Goal: Information Seeking & Learning: Compare options

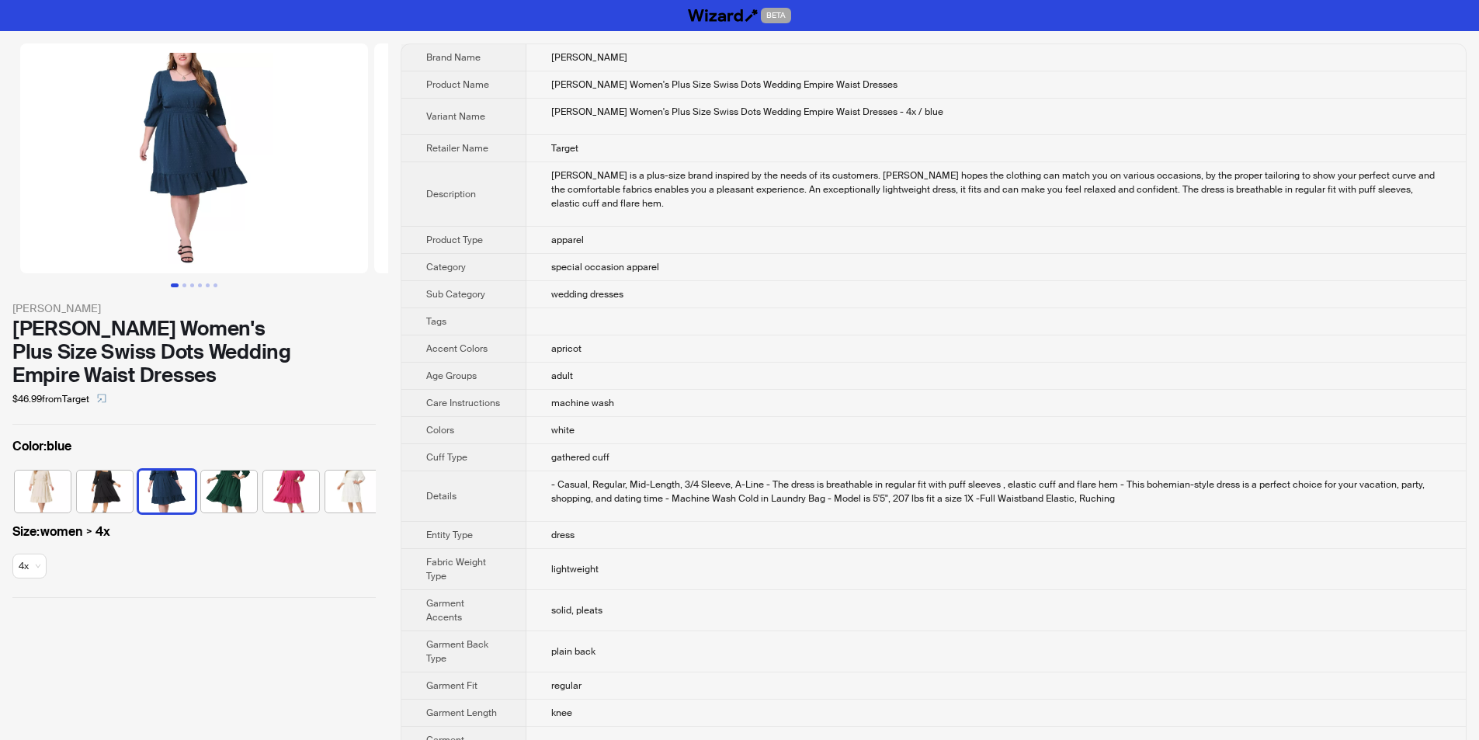
scroll to position [0, 9]
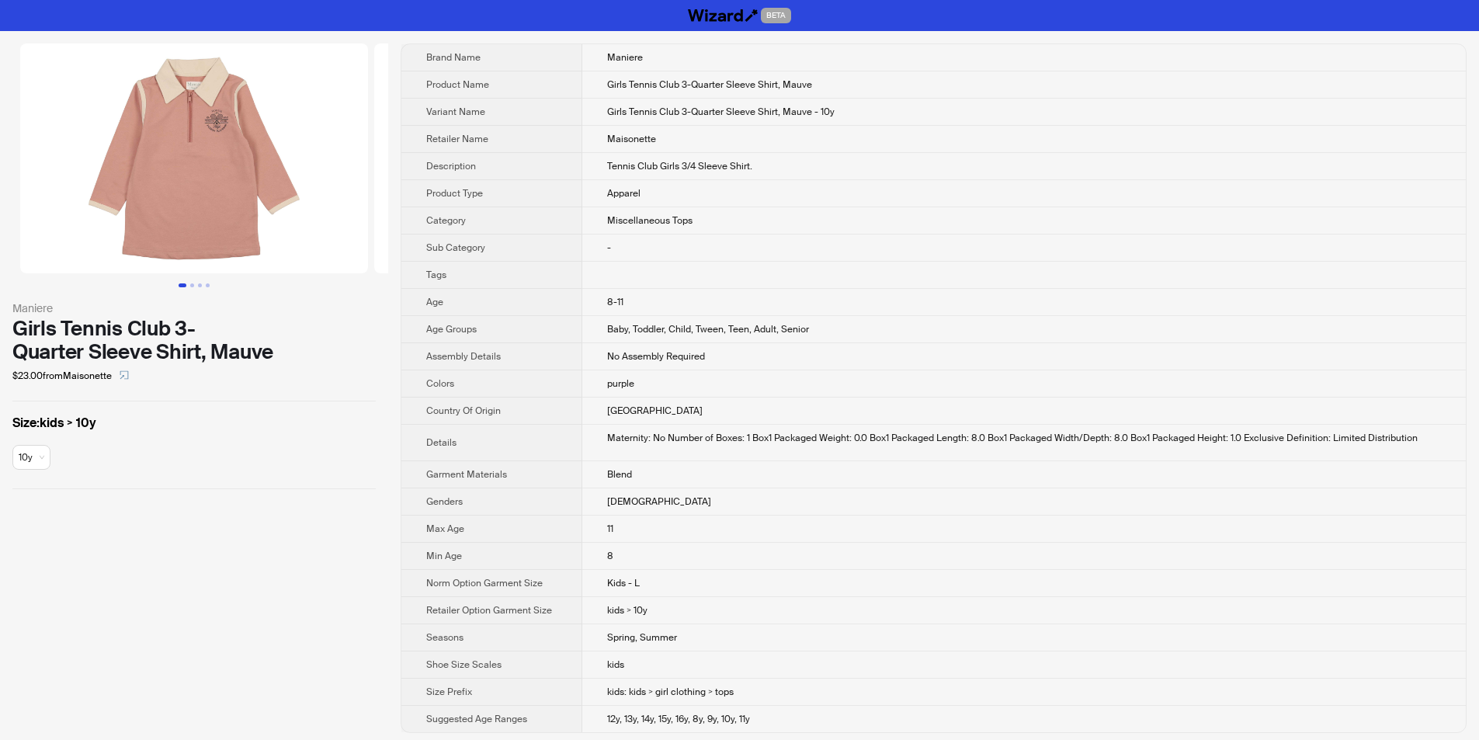
scroll to position [5, 0]
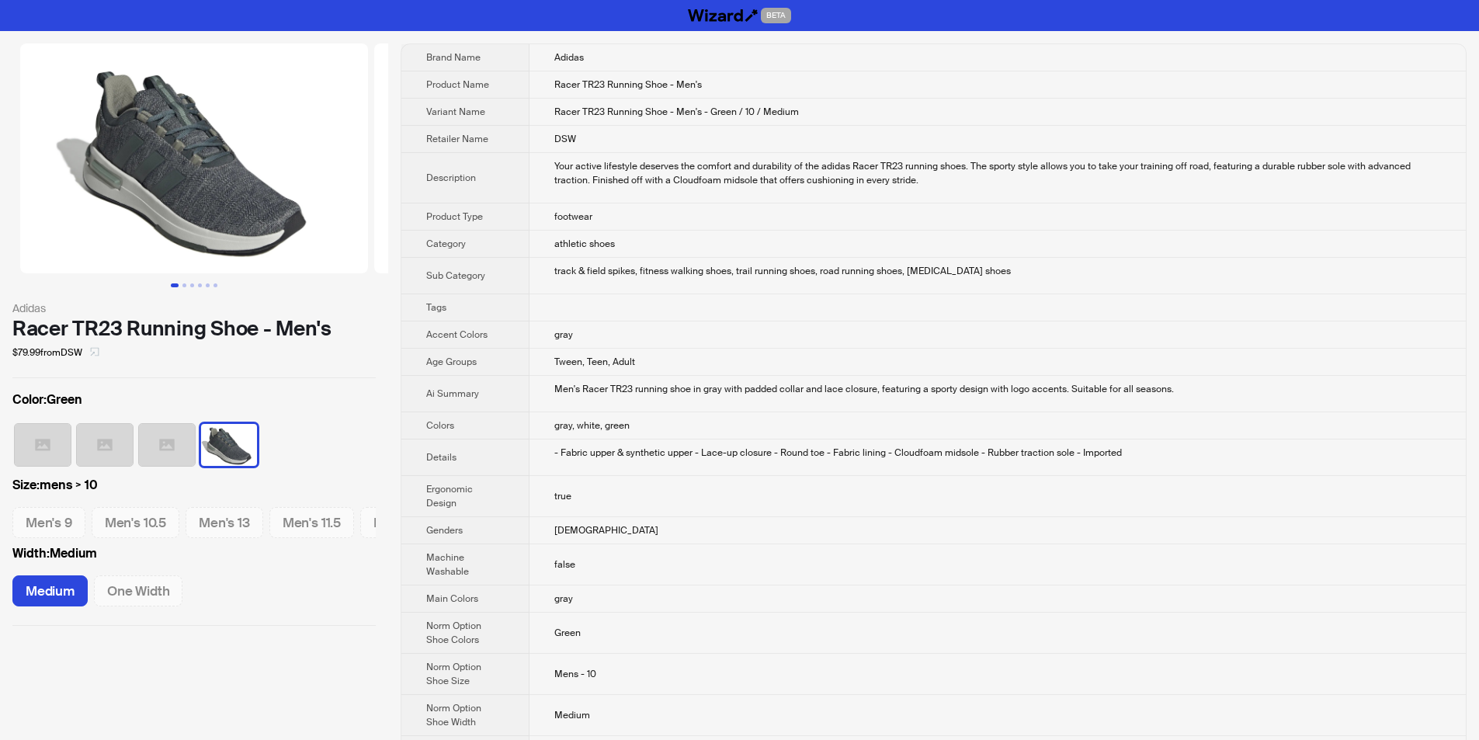
click at [99, 353] on icon "select" at bounding box center [94, 351] width 9 height 9
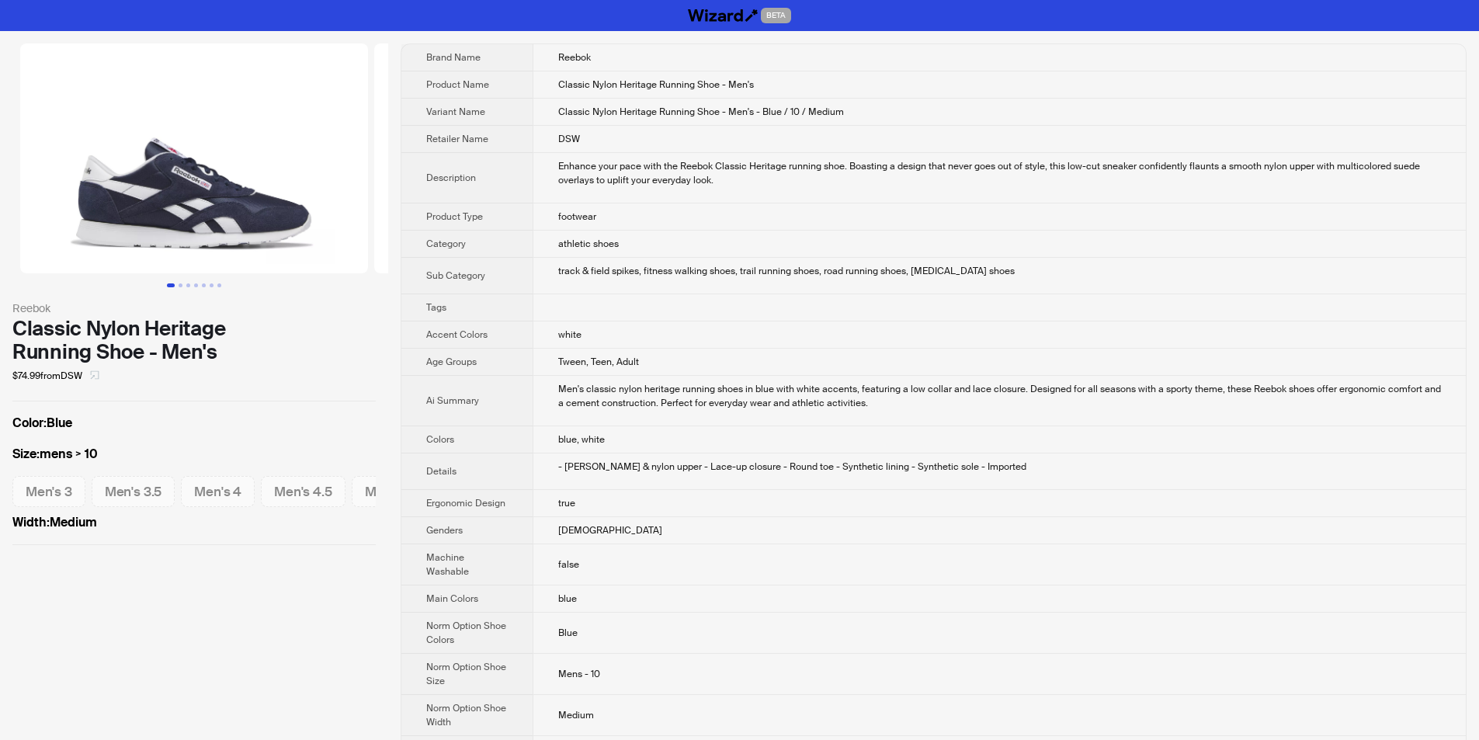
click at [97, 374] on icon "select" at bounding box center [94, 374] width 9 height 9
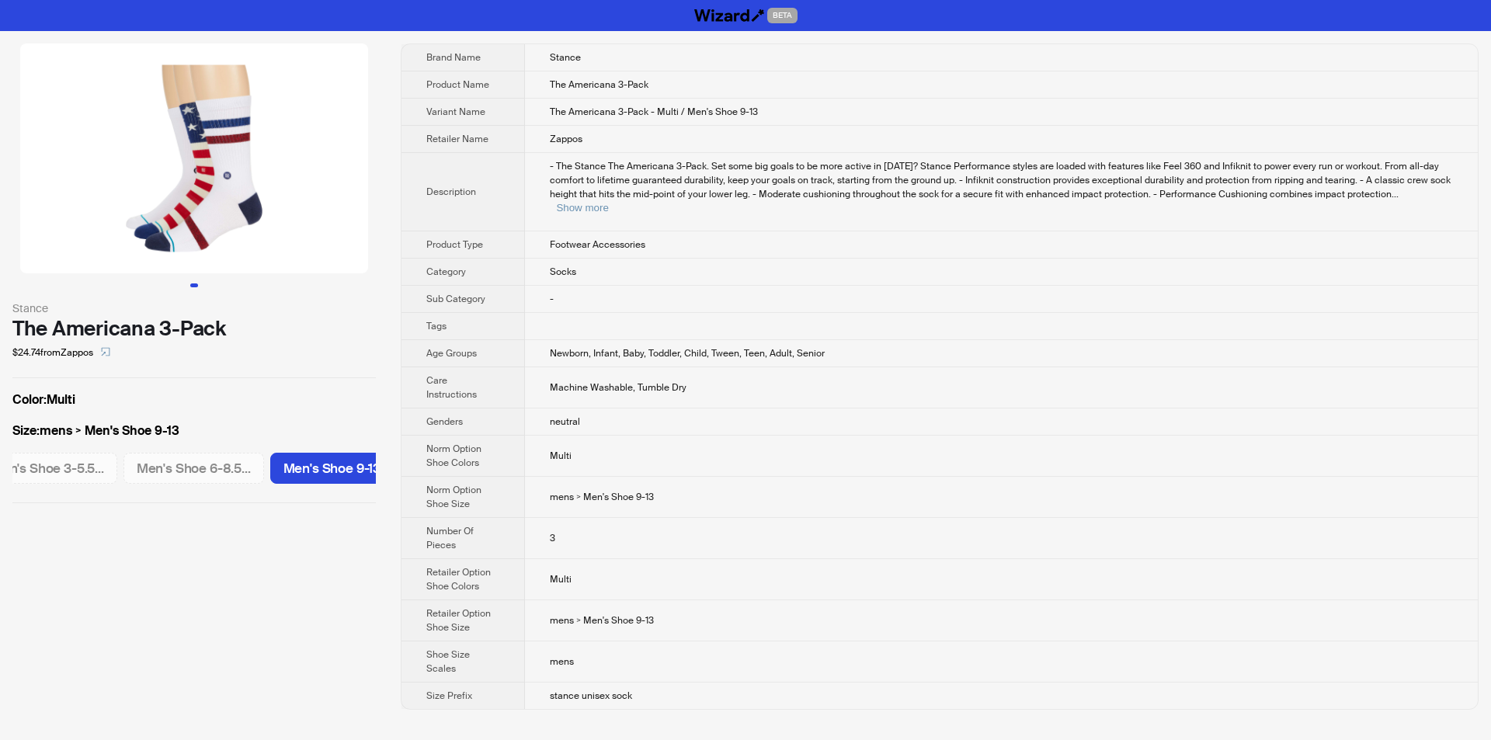
scroll to position [0, 49]
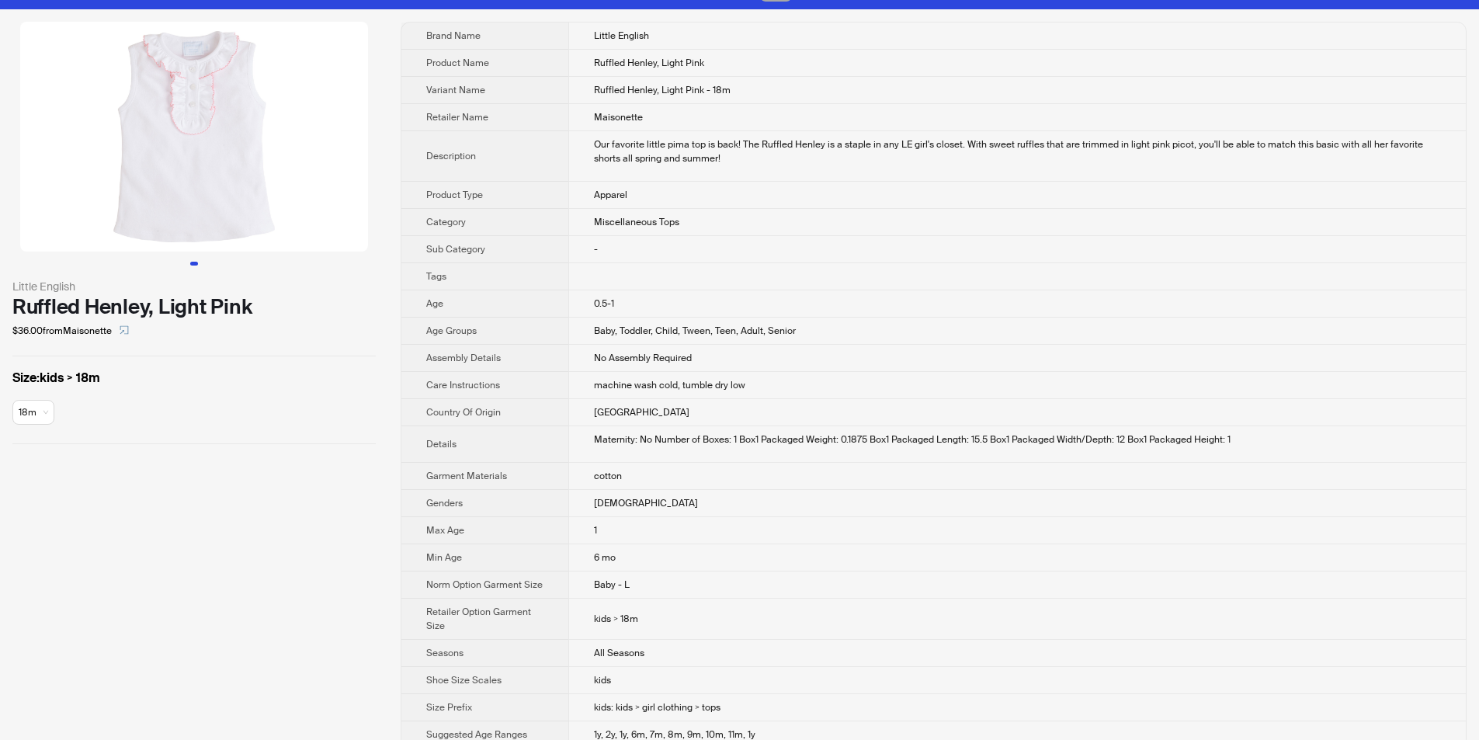
scroll to position [43, 0]
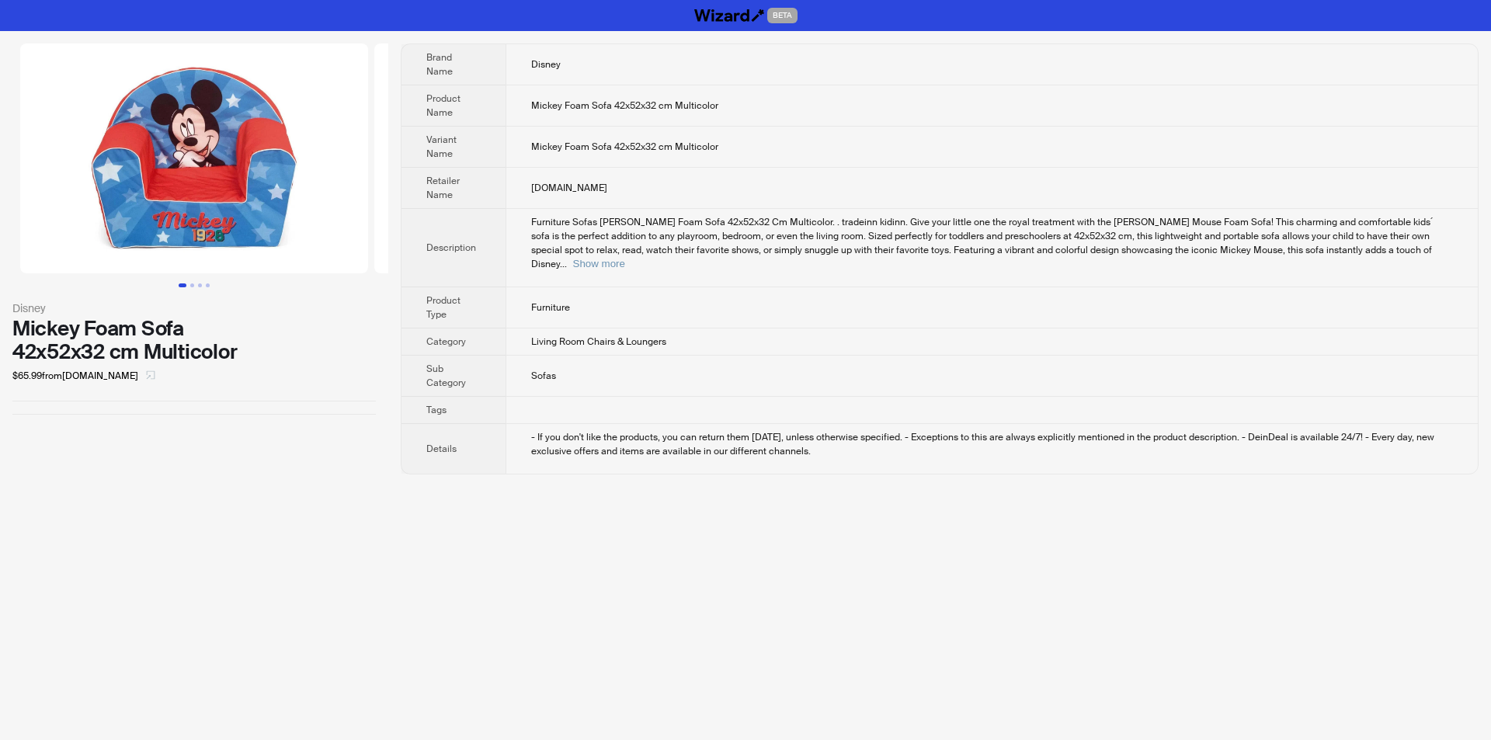
click at [147, 377] on icon "select" at bounding box center [151, 375] width 9 height 9
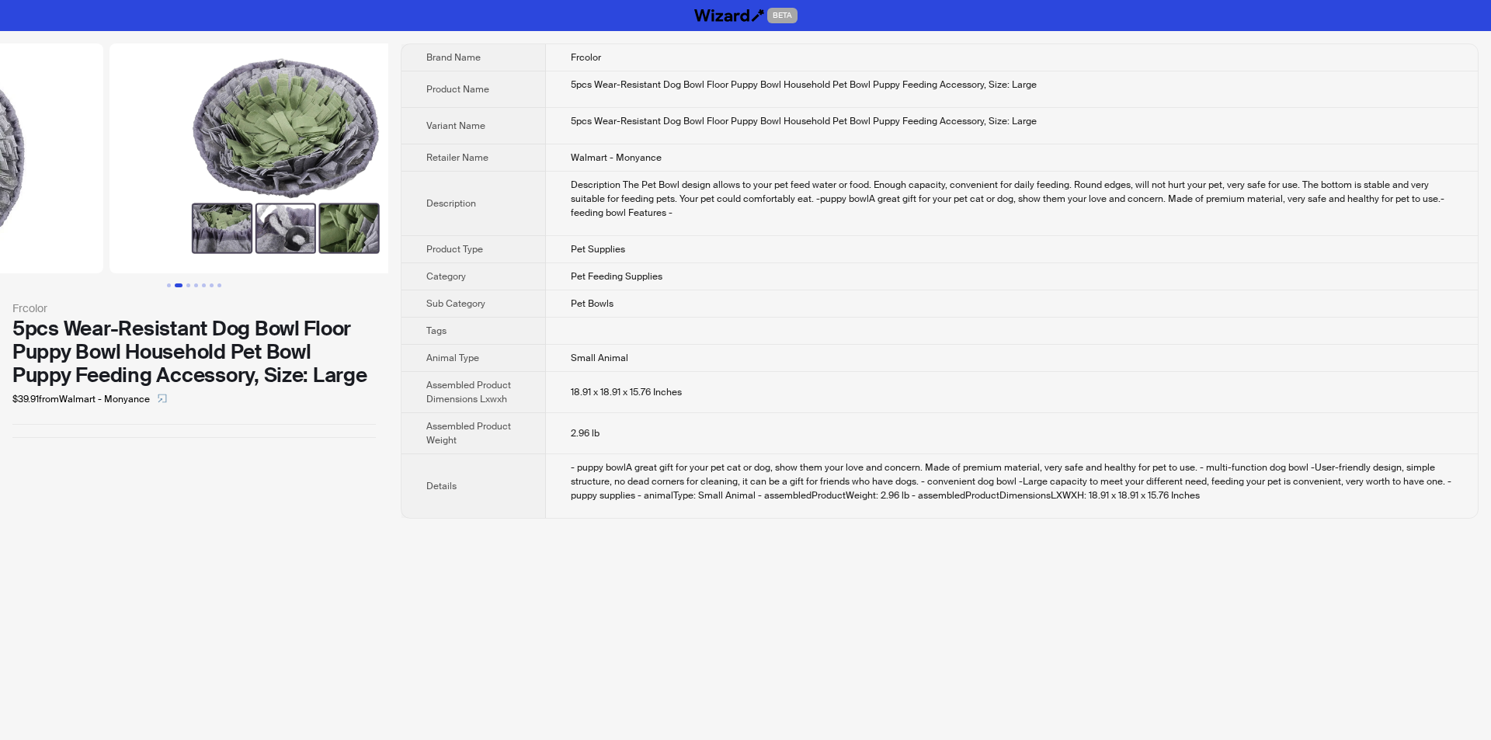
drag, startPoint x: 259, startPoint y: 236, endPoint x: 75, endPoint y: 217, distance: 184.2
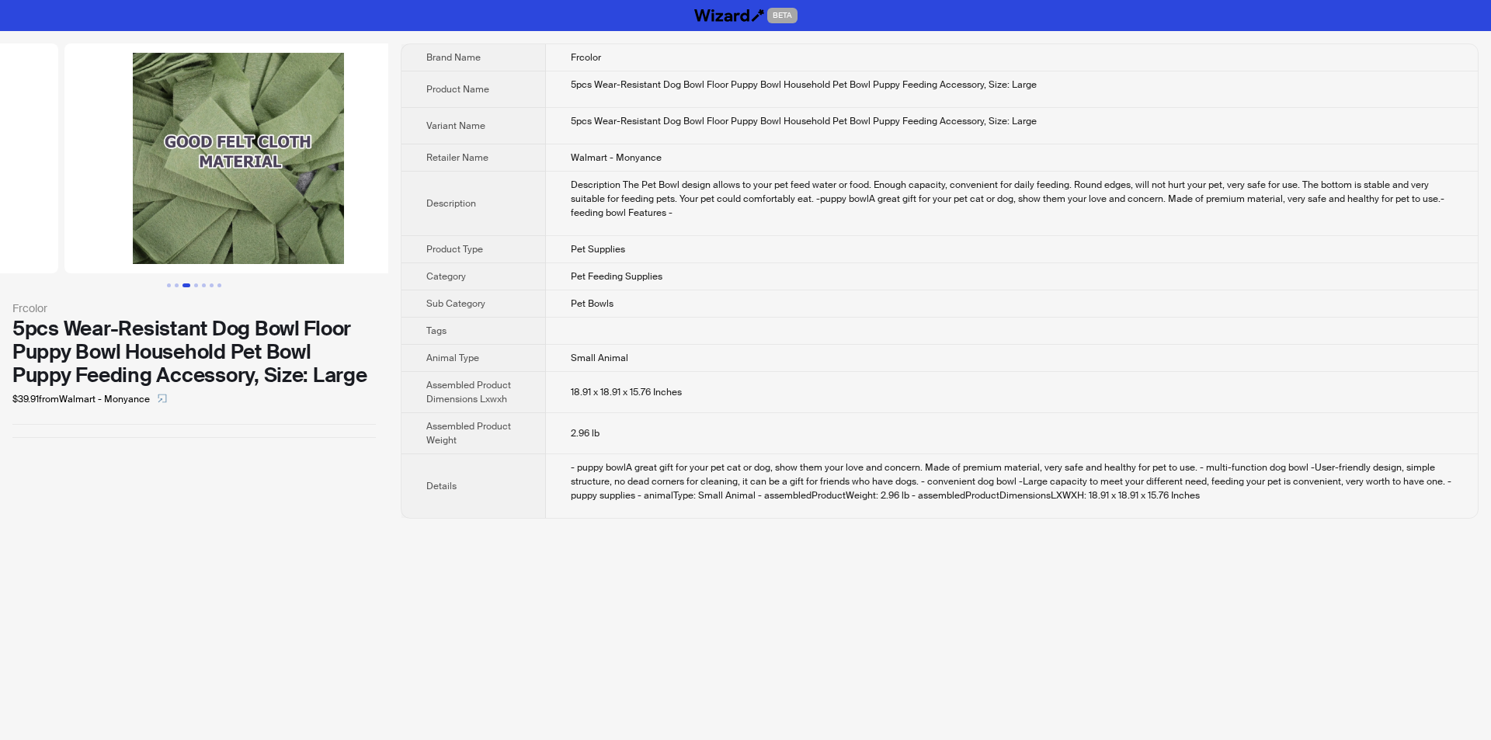
drag, startPoint x: 280, startPoint y: 195, endPoint x: 51, endPoint y: 186, distance: 228.5
click at [51, 186] on ul at bounding box center [194, 158] width 388 height 230
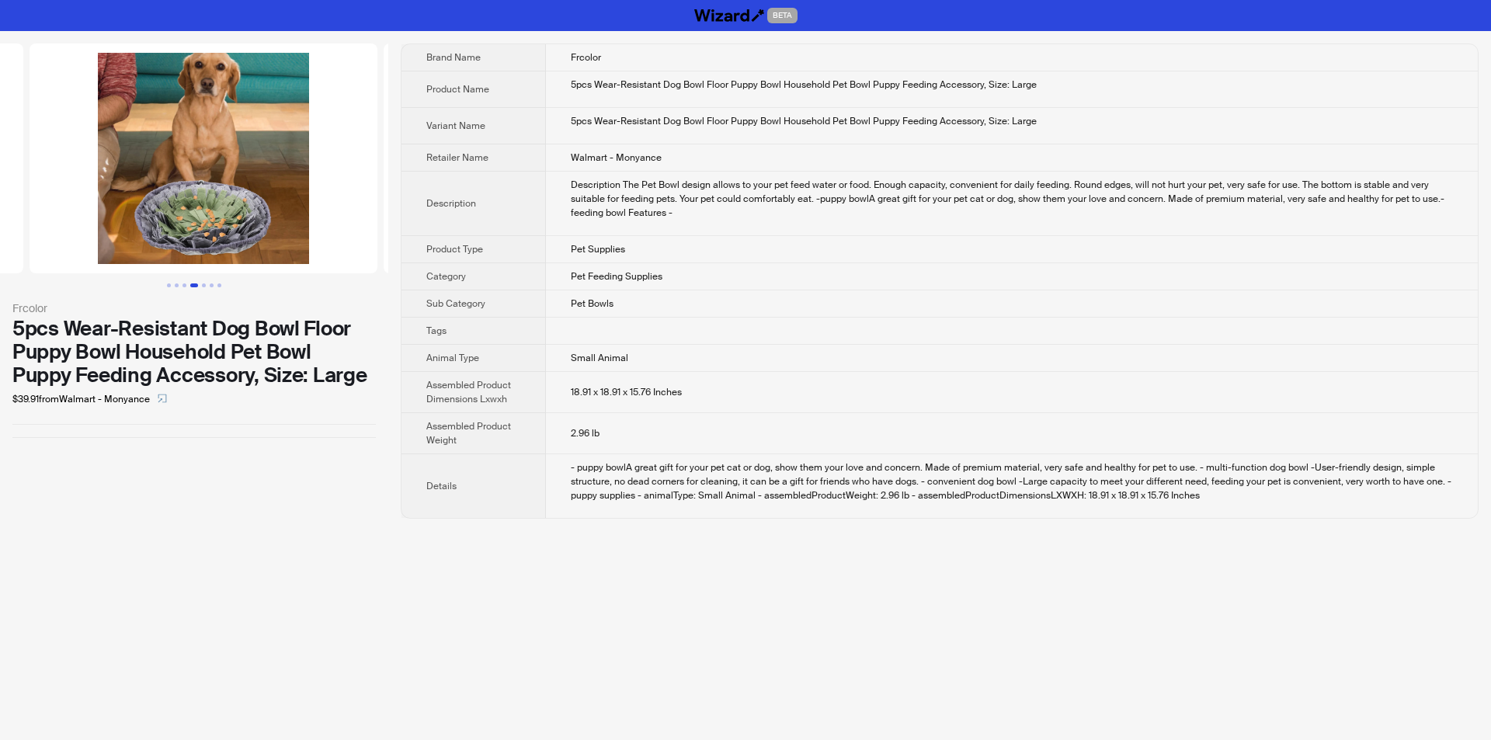
drag, startPoint x: 278, startPoint y: 167, endPoint x: 43, endPoint y: 167, distance: 234.5
click at [43, 167] on ul at bounding box center [194, 158] width 388 height 230
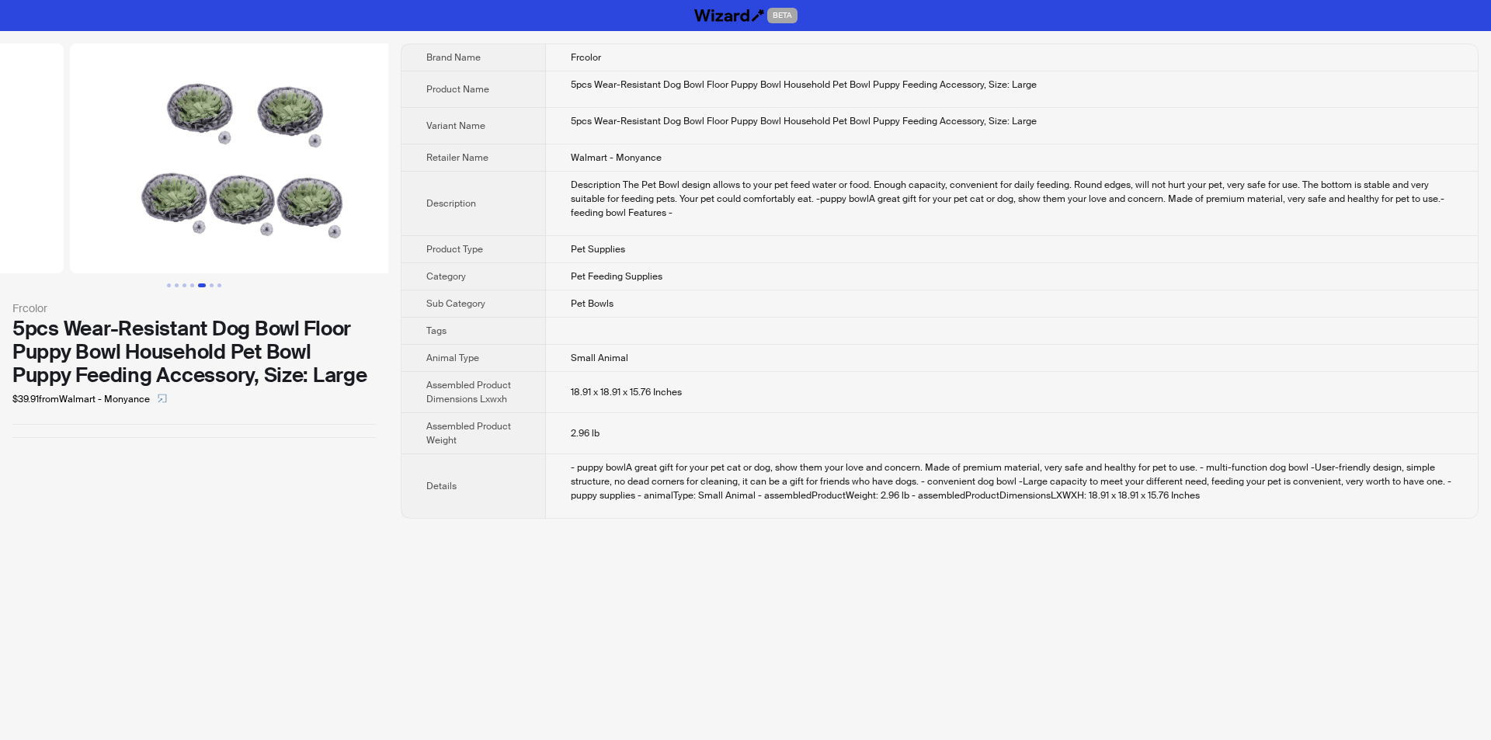
drag, startPoint x: 264, startPoint y: 172, endPoint x: 61, endPoint y: 176, distance: 202.7
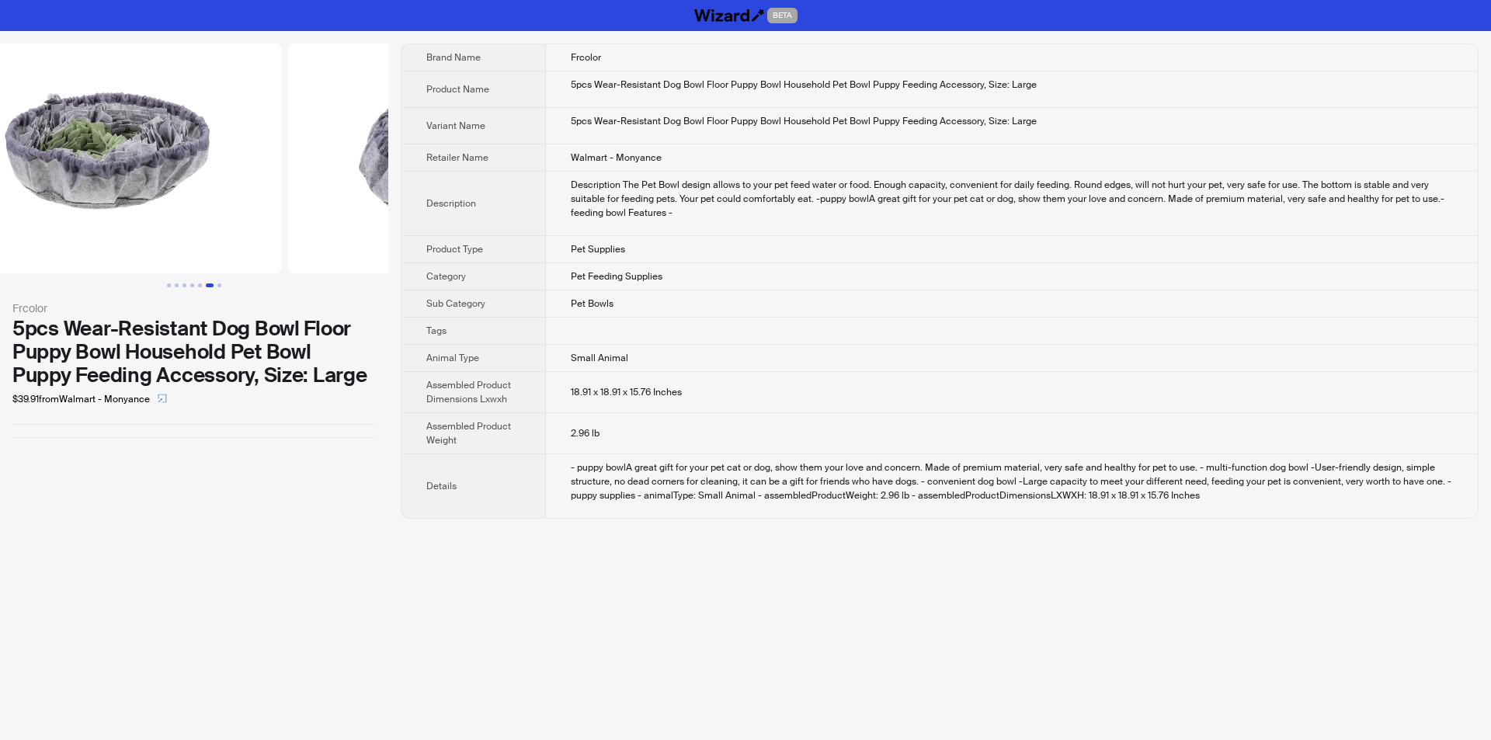
drag, startPoint x: 309, startPoint y: 155, endPoint x: 13, endPoint y: 155, distance: 295.9
click at [14, 155] on ul at bounding box center [194, 158] width 388 height 230
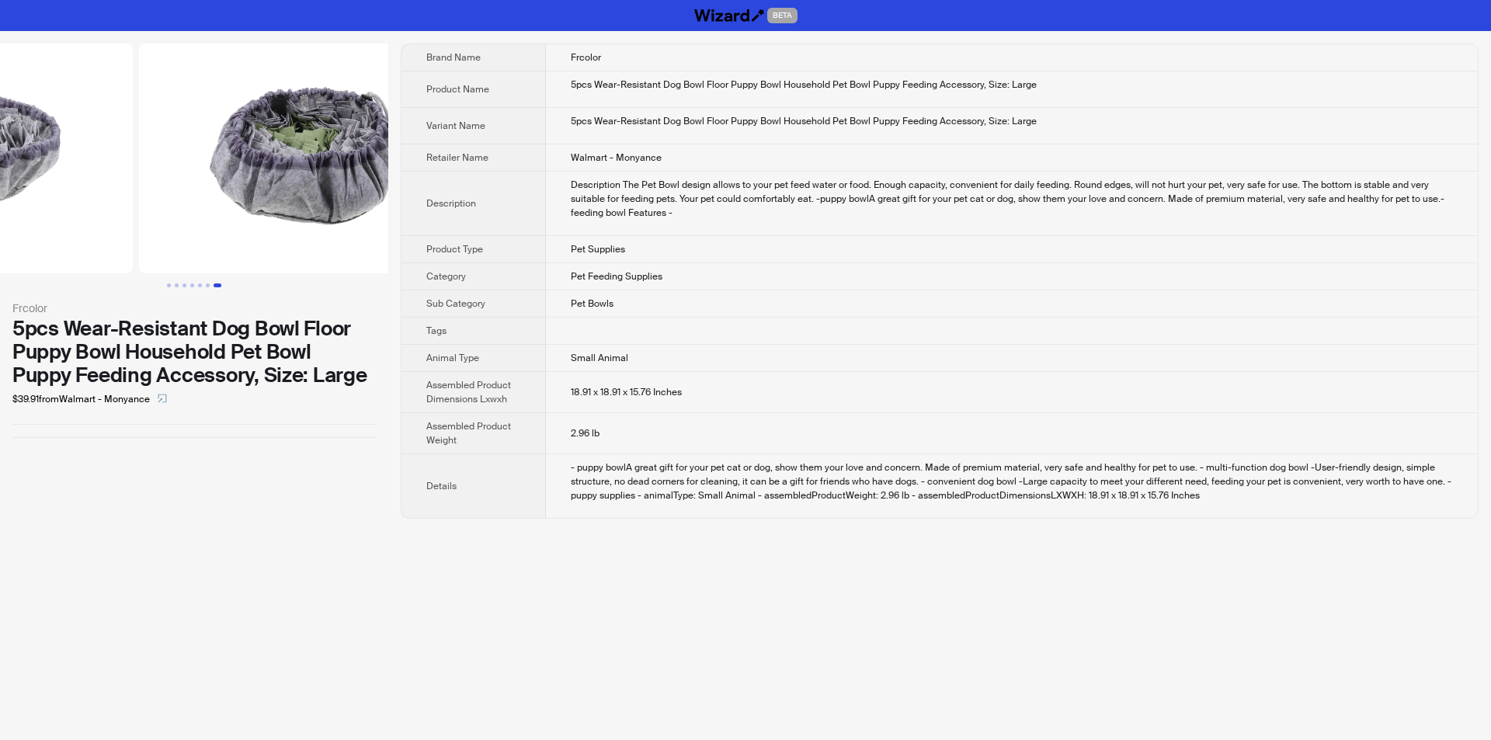
scroll to position [0, 2125]
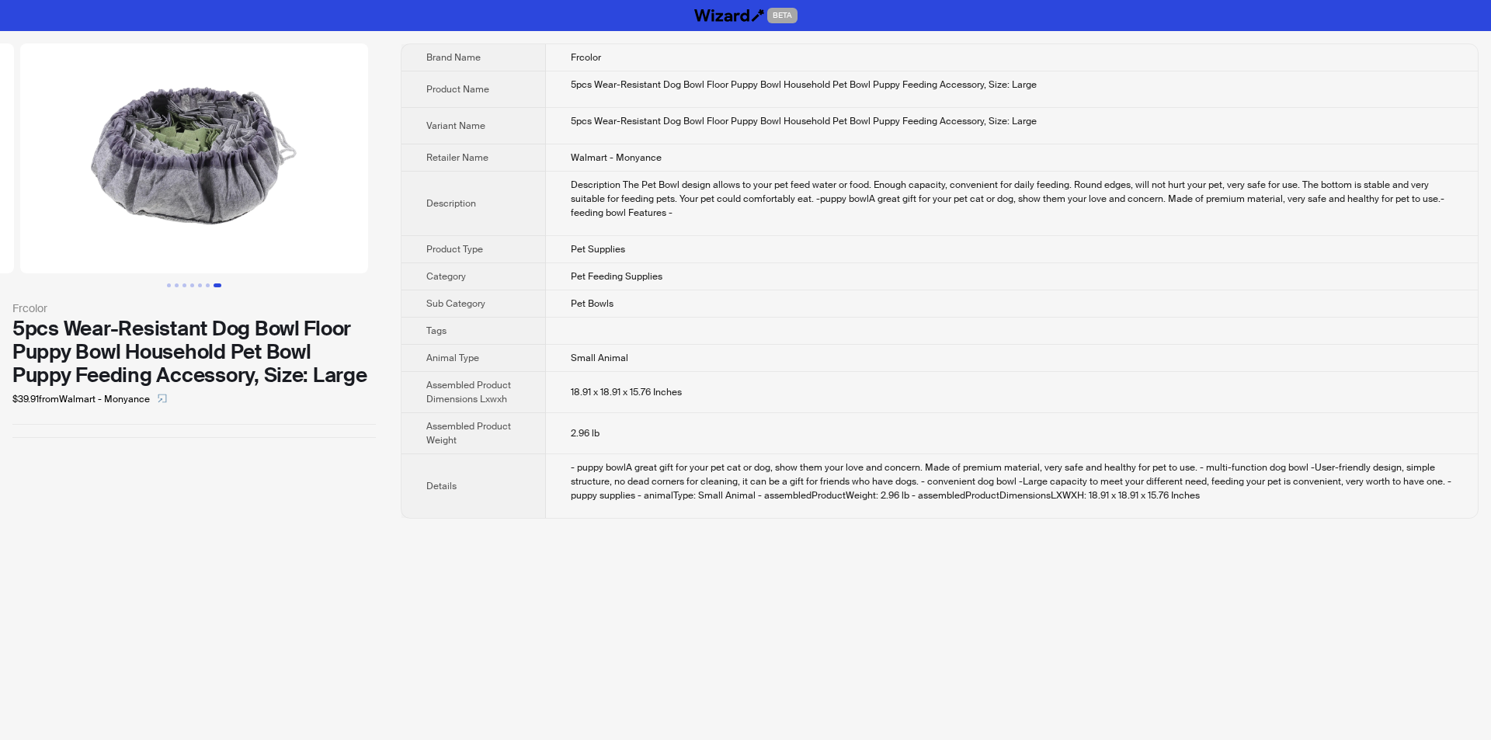
drag, startPoint x: 317, startPoint y: 169, endPoint x: 3, endPoint y: 180, distance: 314.0
drag, startPoint x: 335, startPoint y: 180, endPoint x: 54, endPoint y: 181, distance: 281.1
click at [54, 181] on img at bounding box center [194, 158] width 348 height 230
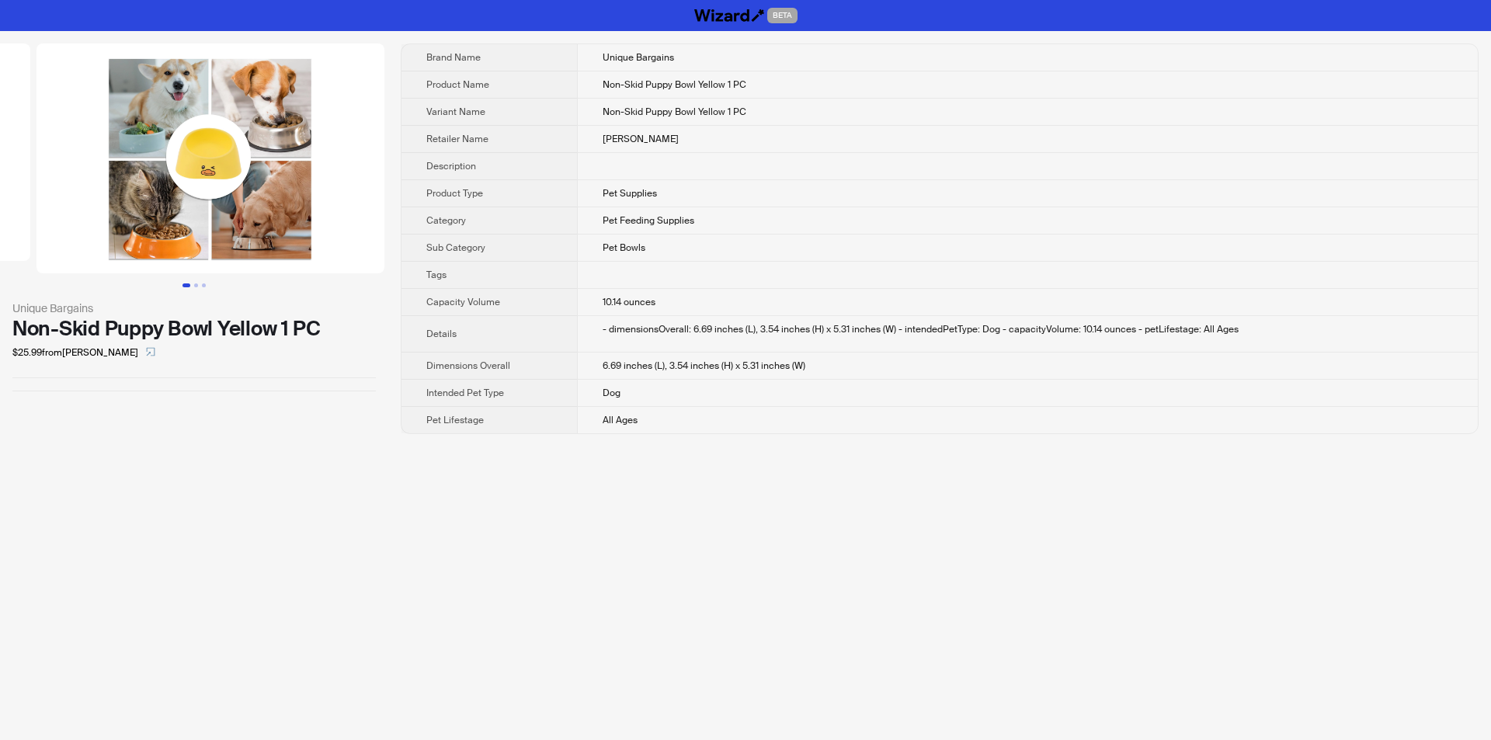
drag, startPoint x: 232, startPoint y: 205, endPoint x: 92, endPoint y: 207, distance: 140.6
click at [95, 207] on ul at bounding box center [194, 158] width 388 height 230
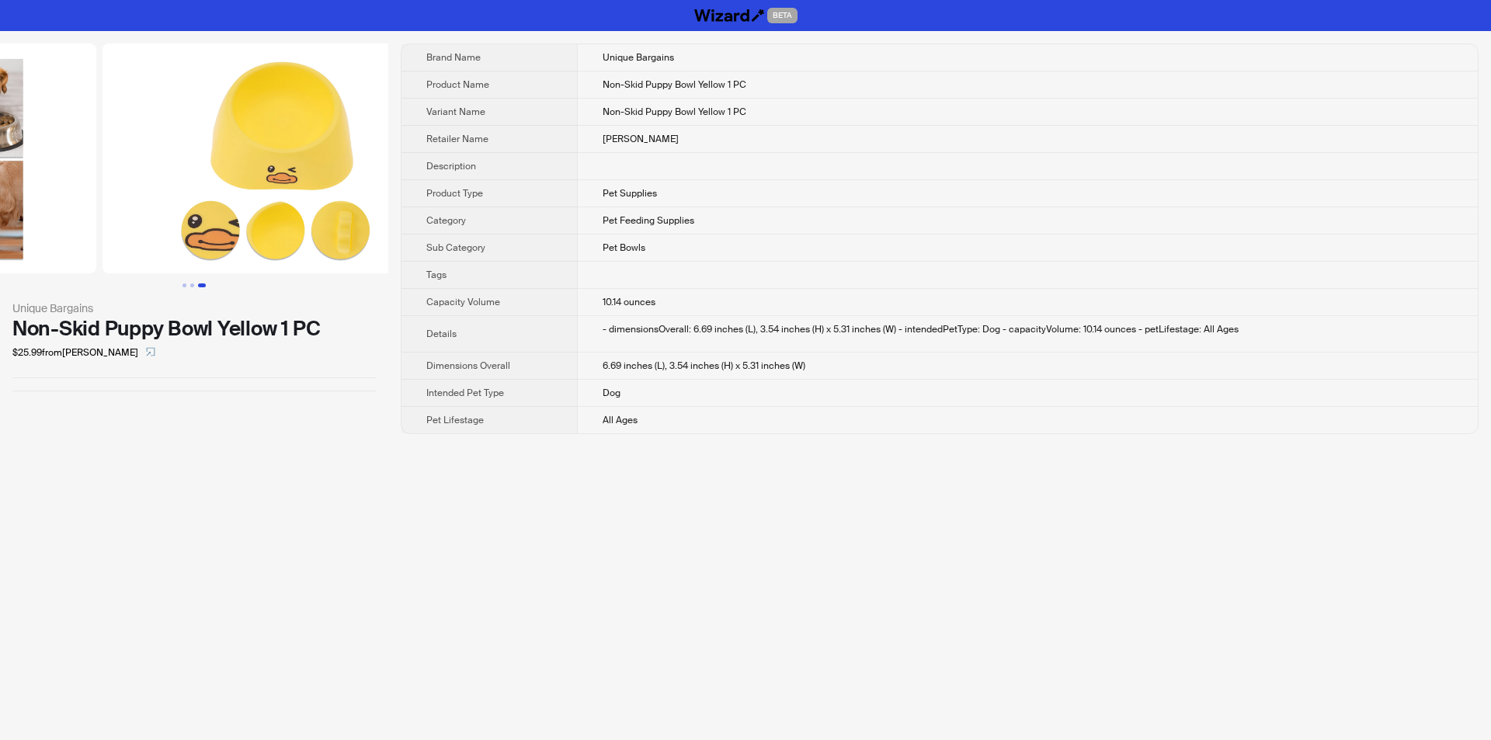
scroll to position [0, 690]
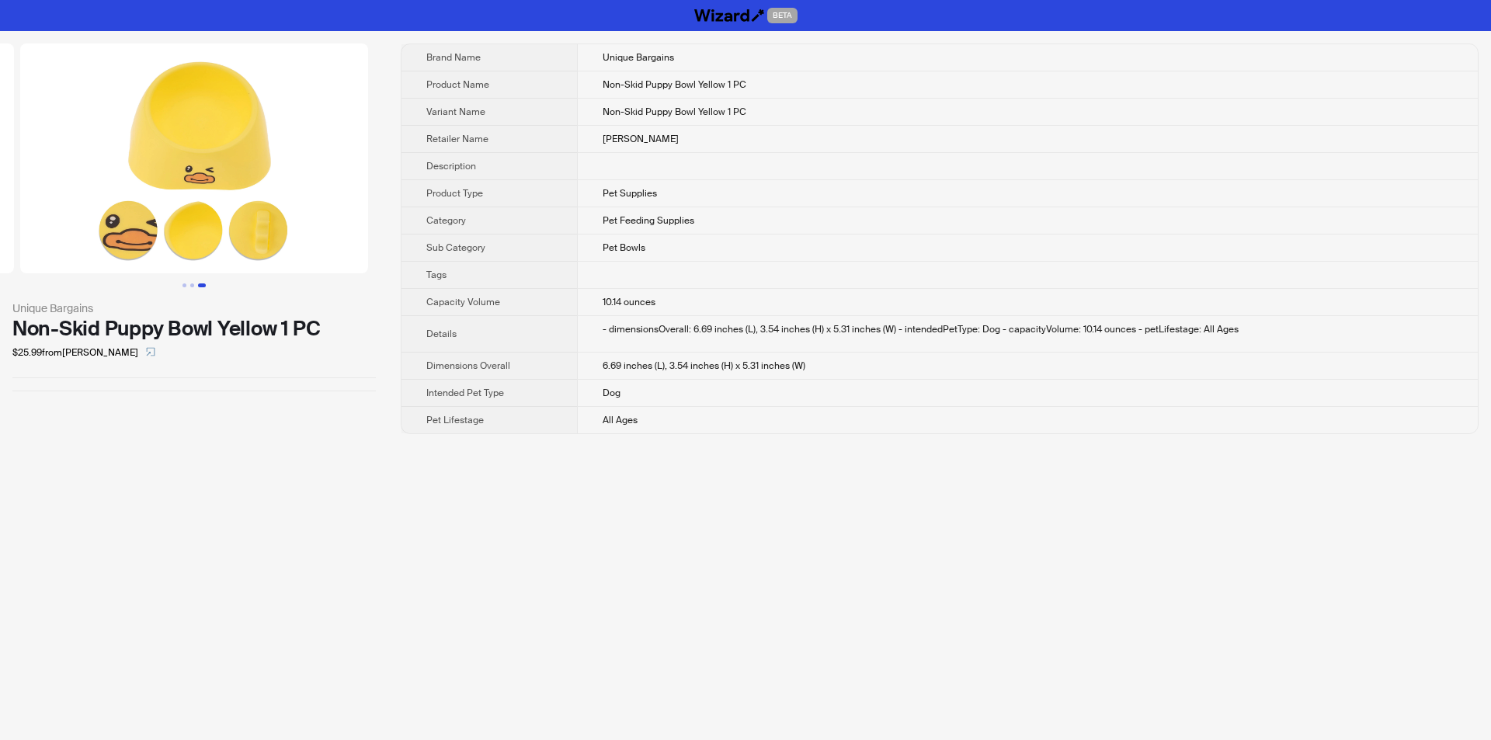
drag, startPoint x: 279, startPoint y: 185, endPoint x: 66, endPoint y: 182, distance: 212.8
click at [26, 204] on ul at bounding box center [194, 158] width 388 height 230
drag, startPoint x: 262, startPoint y: 153, endPoint x: 49, endPoint y: 155, distance: 213.6
click at [49, 155] on img at bounding box center [194, 158] width 348 height 230
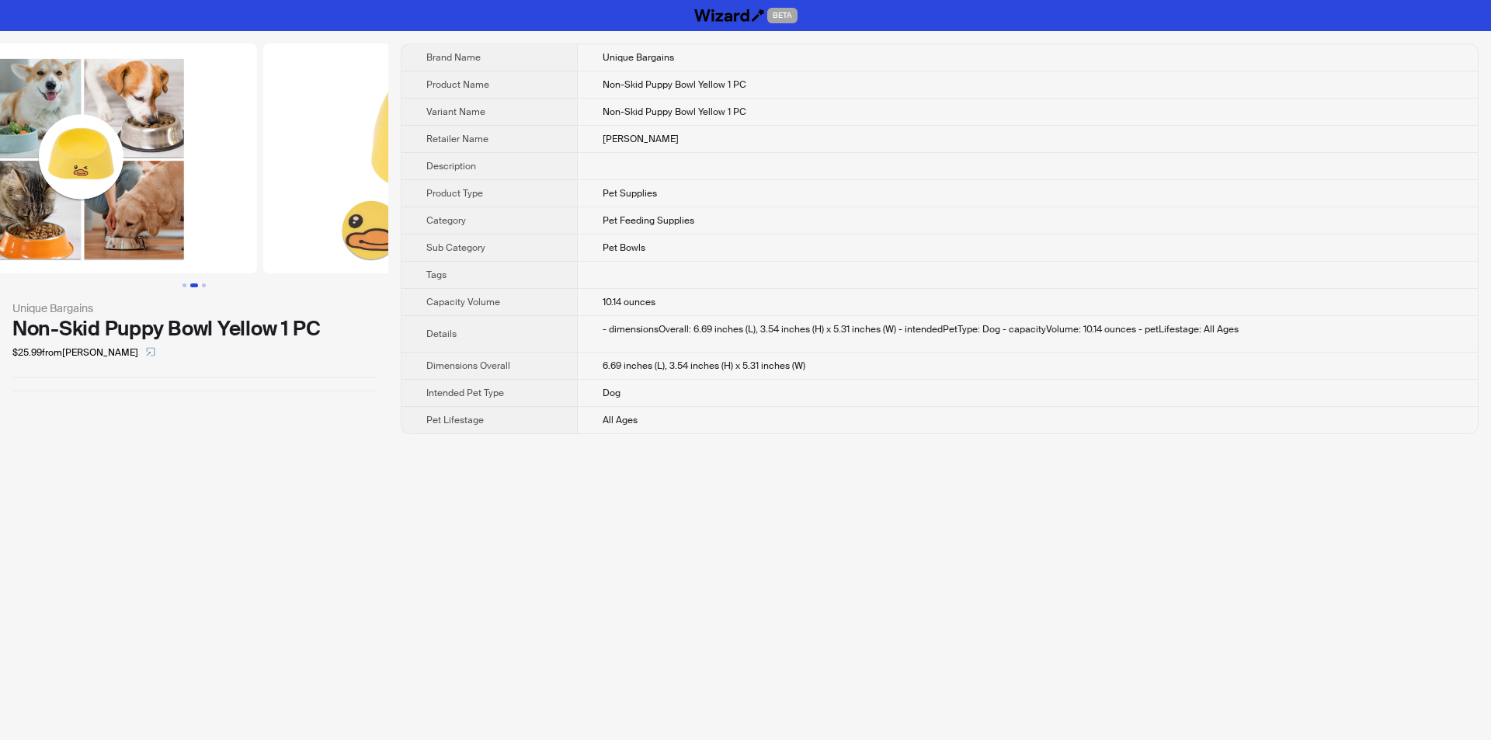
drag, startPoint x: 49, startPoint y: 155, endPoint x: 286, endPoint y: 147, distance: 237.0
click at [294, 148] on ul at bounding box center [194, 158] width 388 height 230
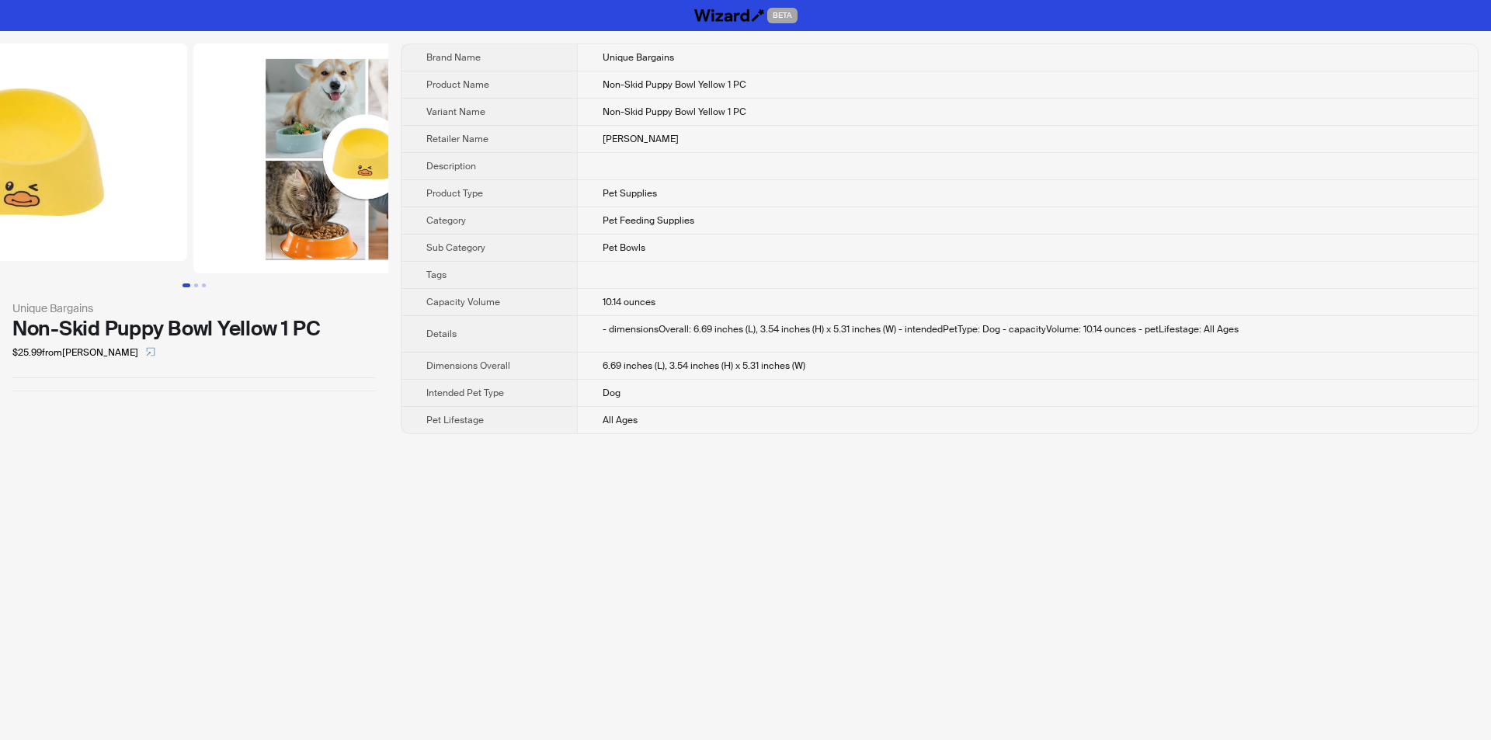
scroll to position [0, 57]
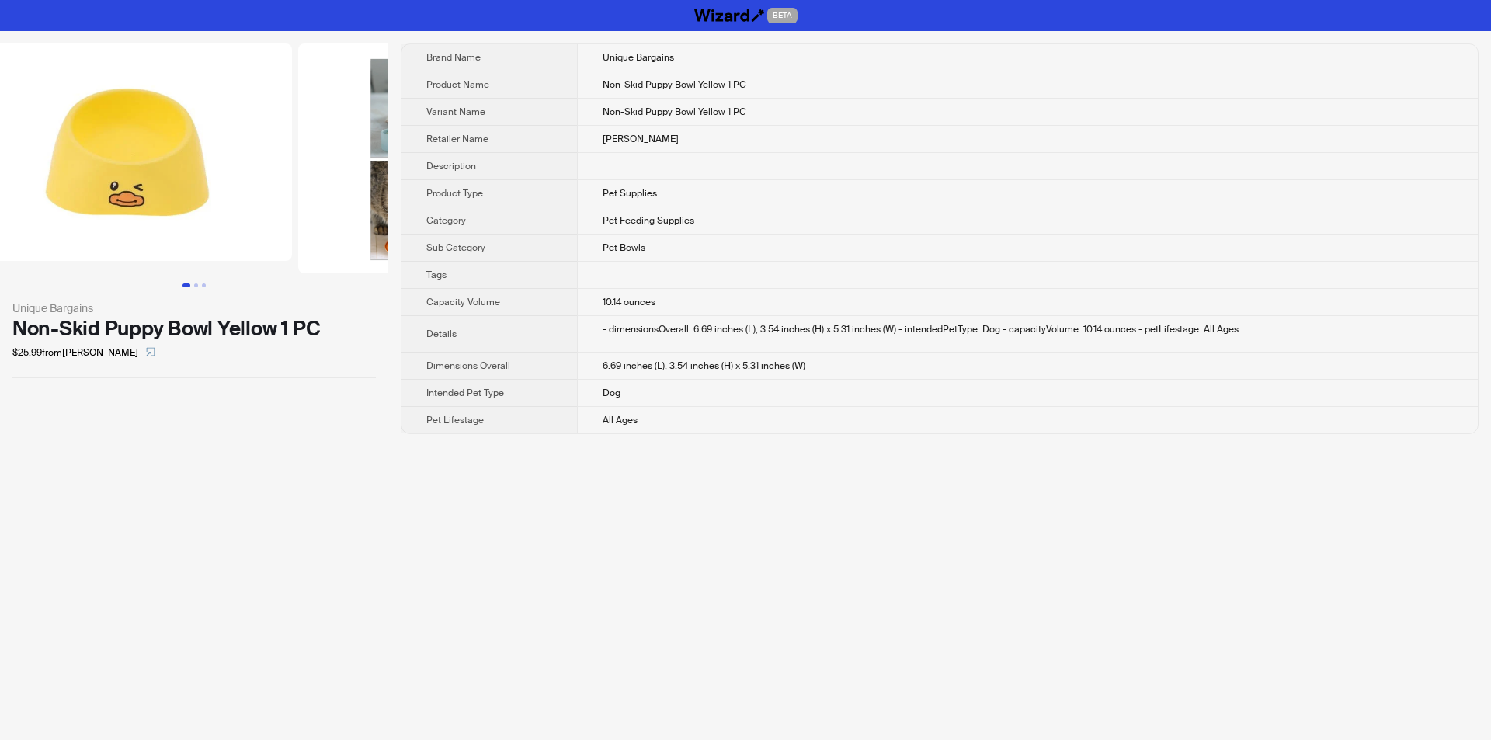
drag, startPoint x: 164, startPoint y: 143, endPoint x: 411, endPoint y: 145, distance: 247.0
click at [391, 145] on div "Unique Bargains Non-Skid Puppy Bowl Yellow 1 PC $25.99 from Kohl's Brand Name U…" at bounding box center [745, 238] width 1491 height 415
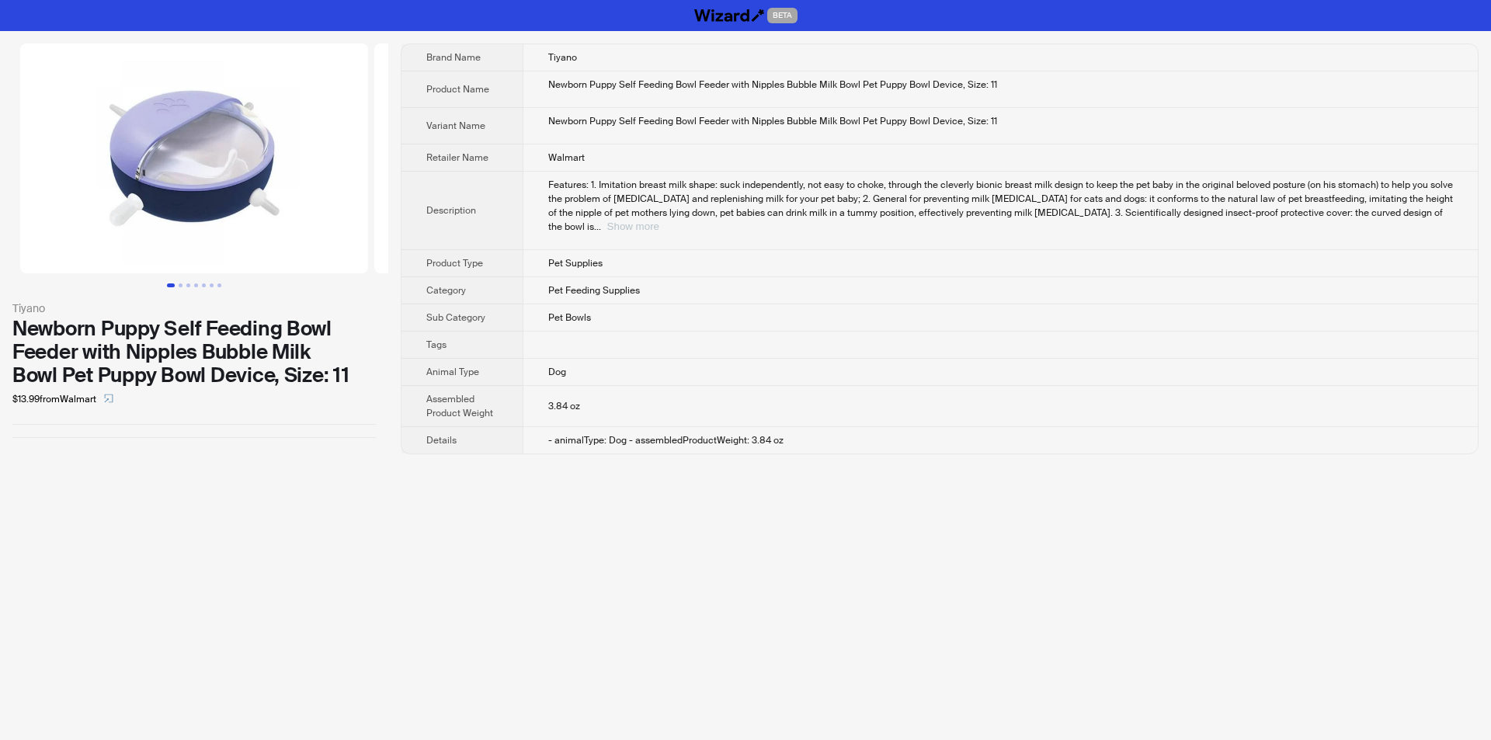
click at [659, 221] on button "Show more" at bounding box center [633, 227] width 52 height 12
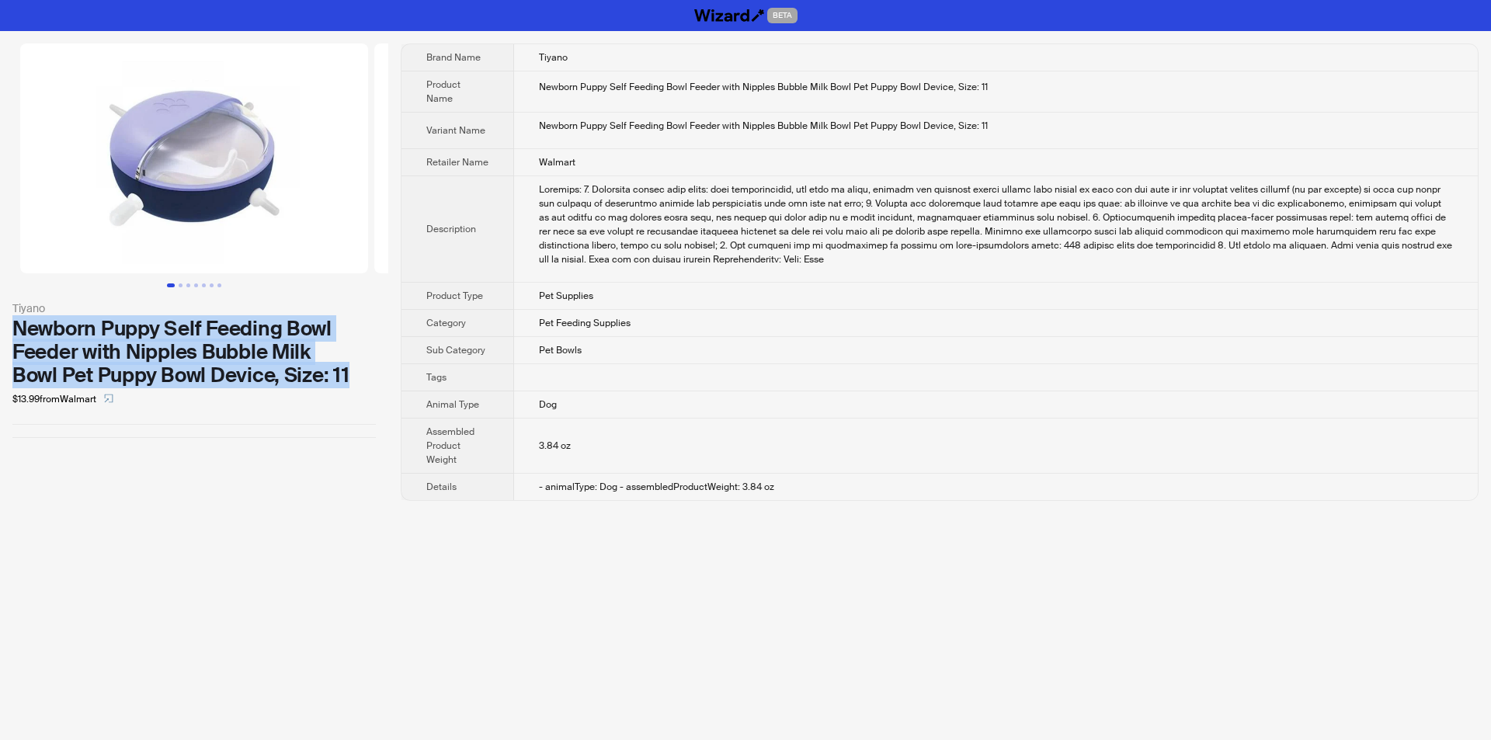
drag, startPoint x: 10, startPoint y: 318, endPoint x: 349, endPoint y: 379, distance: 344.0
click at [349, 379] on div "Tiyano Newborn Puppy Self Feeding Bowl Feeder with Nipples Bubble Milk Bowl Pet…" at bounding box center [194, 240] width 388 height 419
copy div "Newborn Puppy Self Feeding Bowl Feeder with Nipples Bubble Milk Bowl Pet Puppy …"
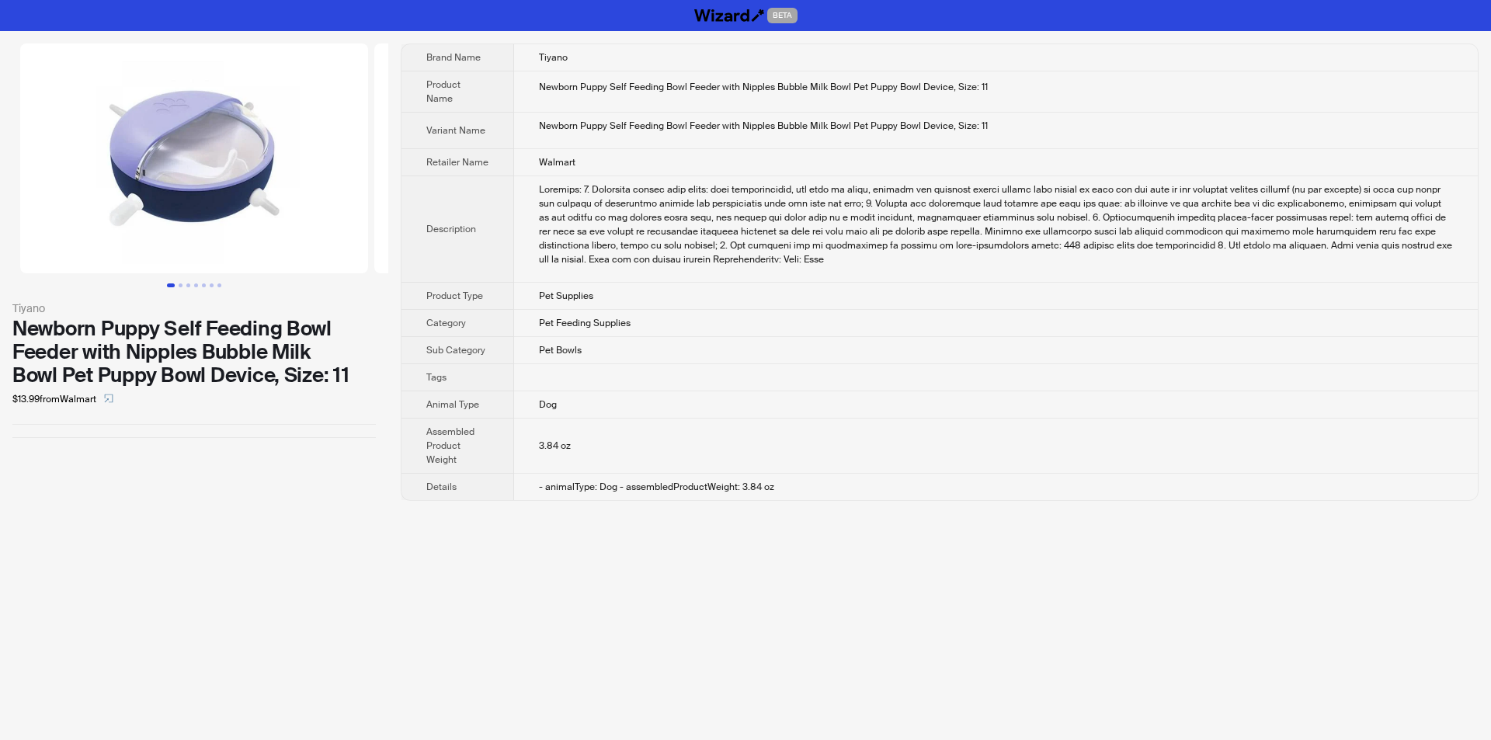
click at [360, 398] on div "$13.99 from Walmart" at bounding box center [193, 399] width 363 height 25
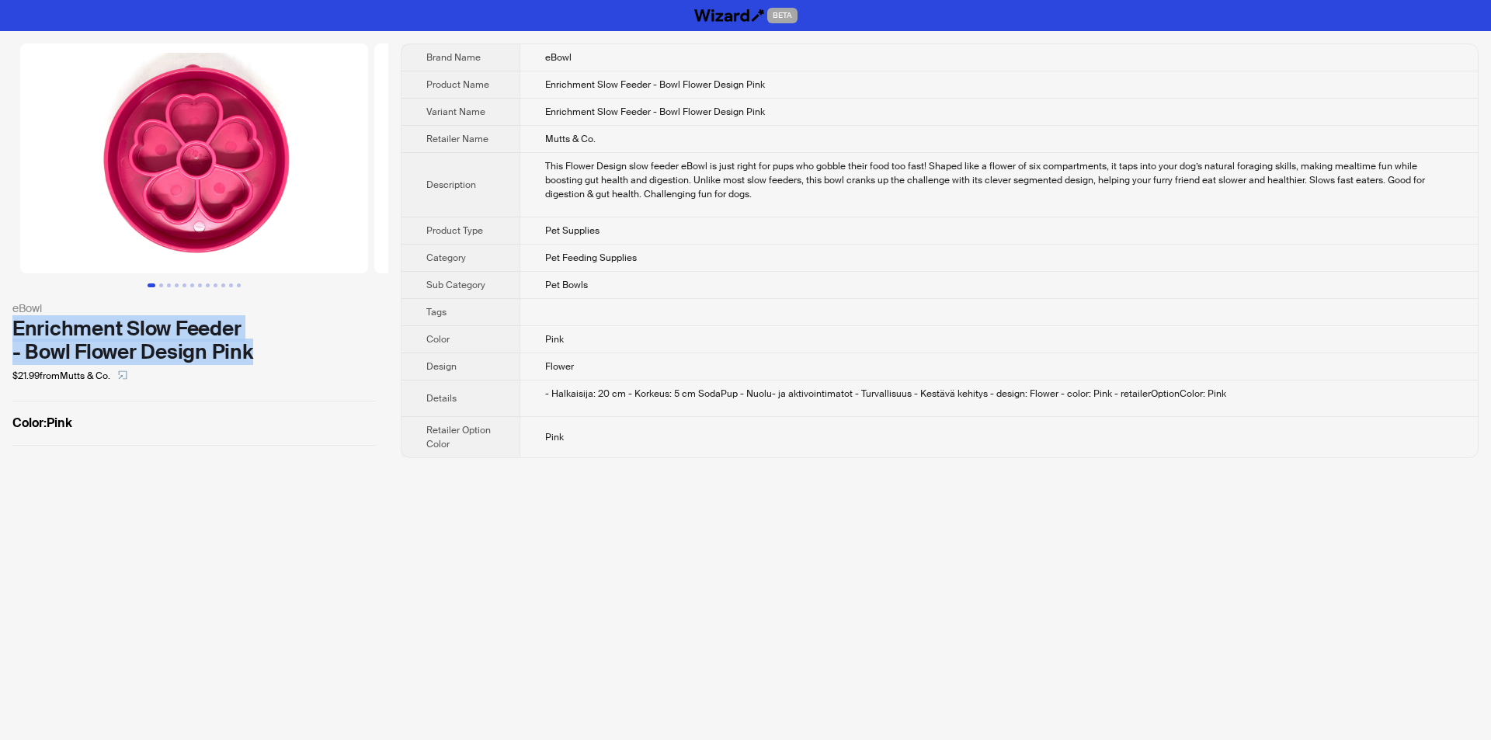
drag, startPoint x: 5, startPoint y: 321, endPoint x: 285, endPoint y: 357, distance: 282.6
click at [285, 357] on div "eBowl Enrichment Slow Feeder - Bowl Flower Design Pink $21.99 from Mutts & Co. …" at bounding box center [194, 244] width 388 height 427
copy div "Enrichment Slow Feeder - Bowl Flower Design Pink"
click at [292, 348] on div "Enrichment Slow Feeder - Bowl Flower Design Pink" at bounding box center [193, 340] width 363 height 47
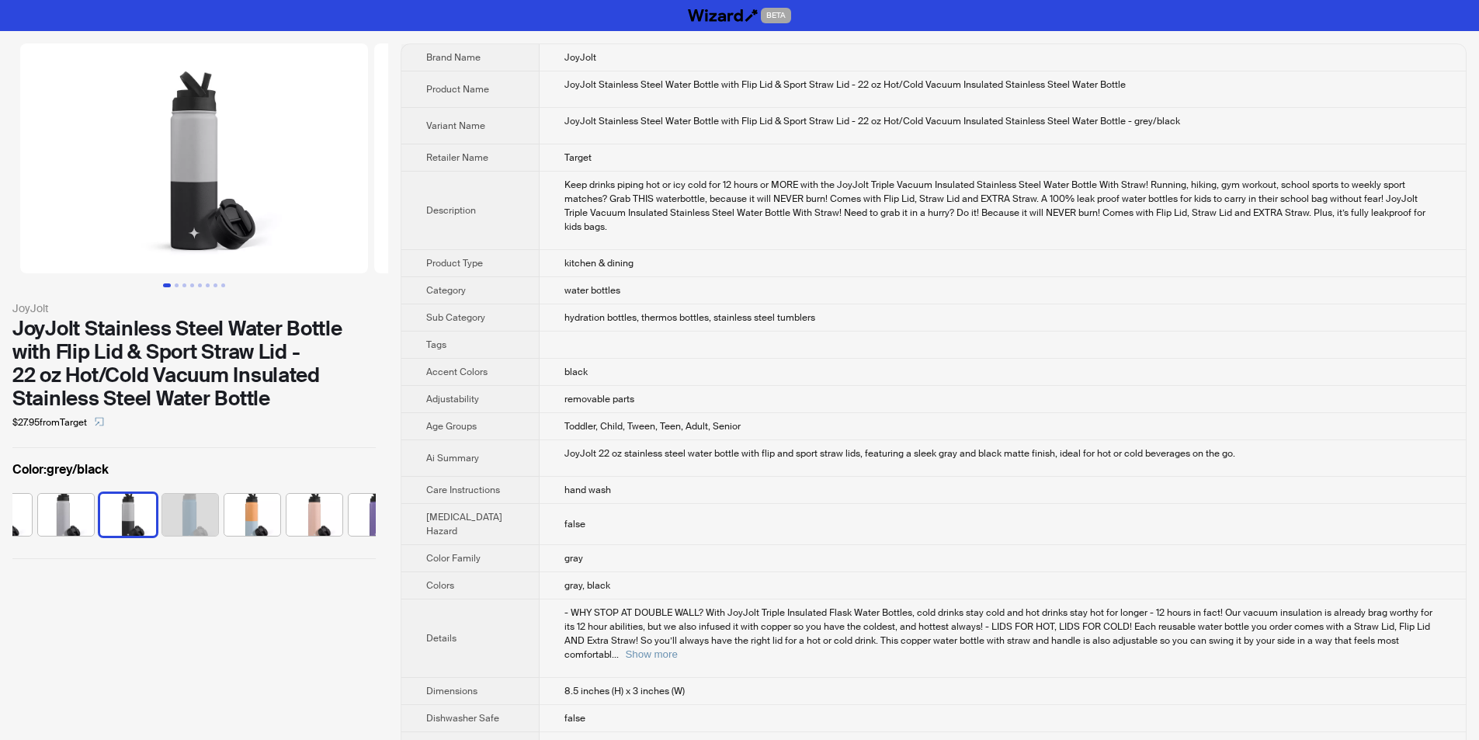
scroll to position [0, 350]
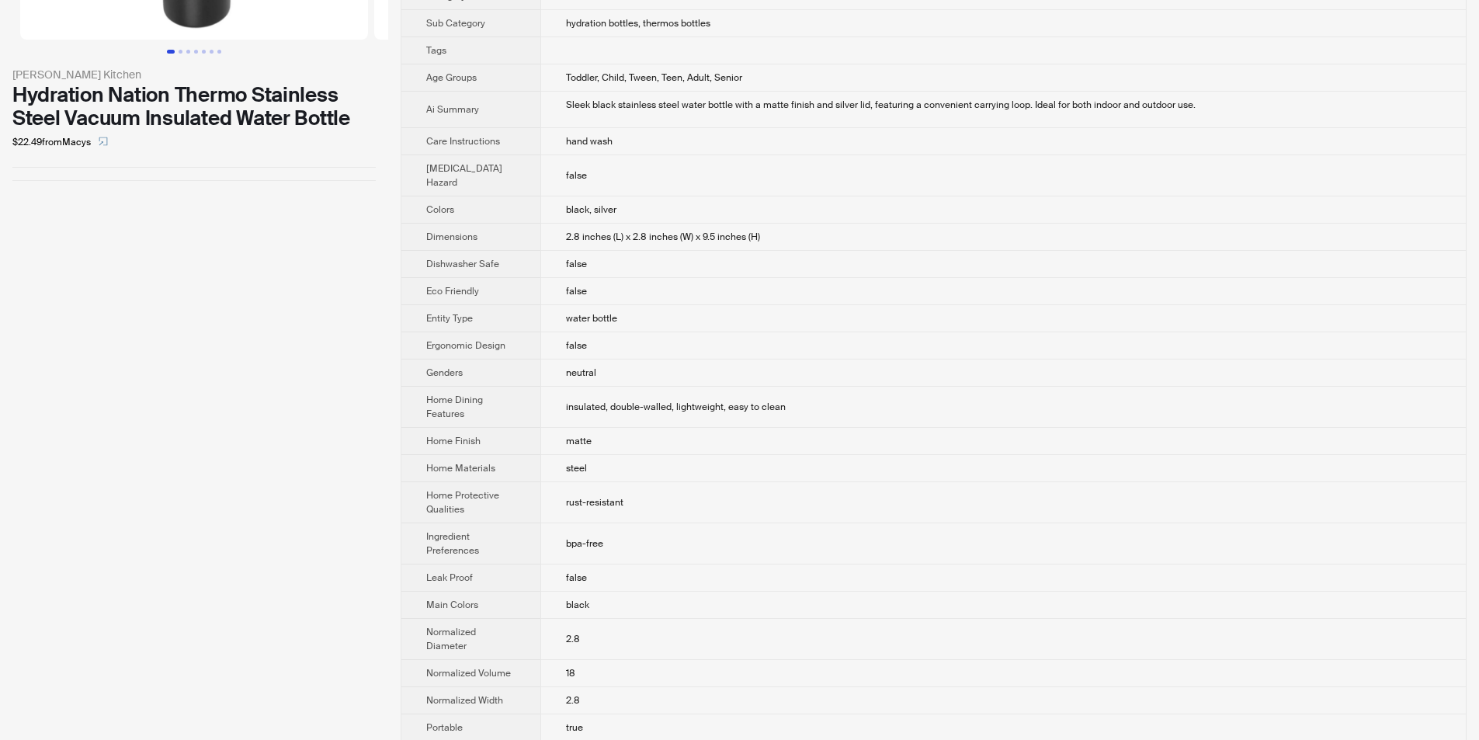
scroll to position [51, 0]
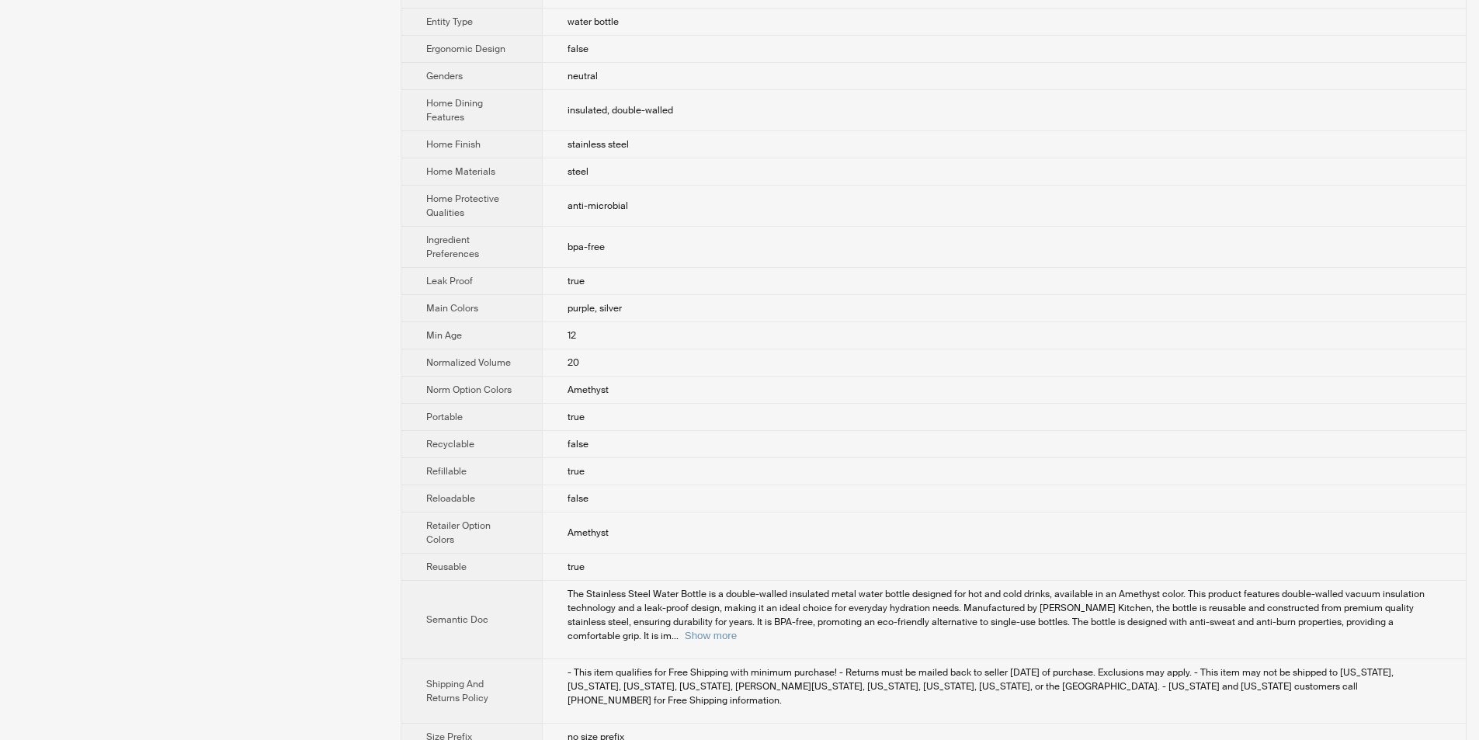
scroll to position [650, 0]
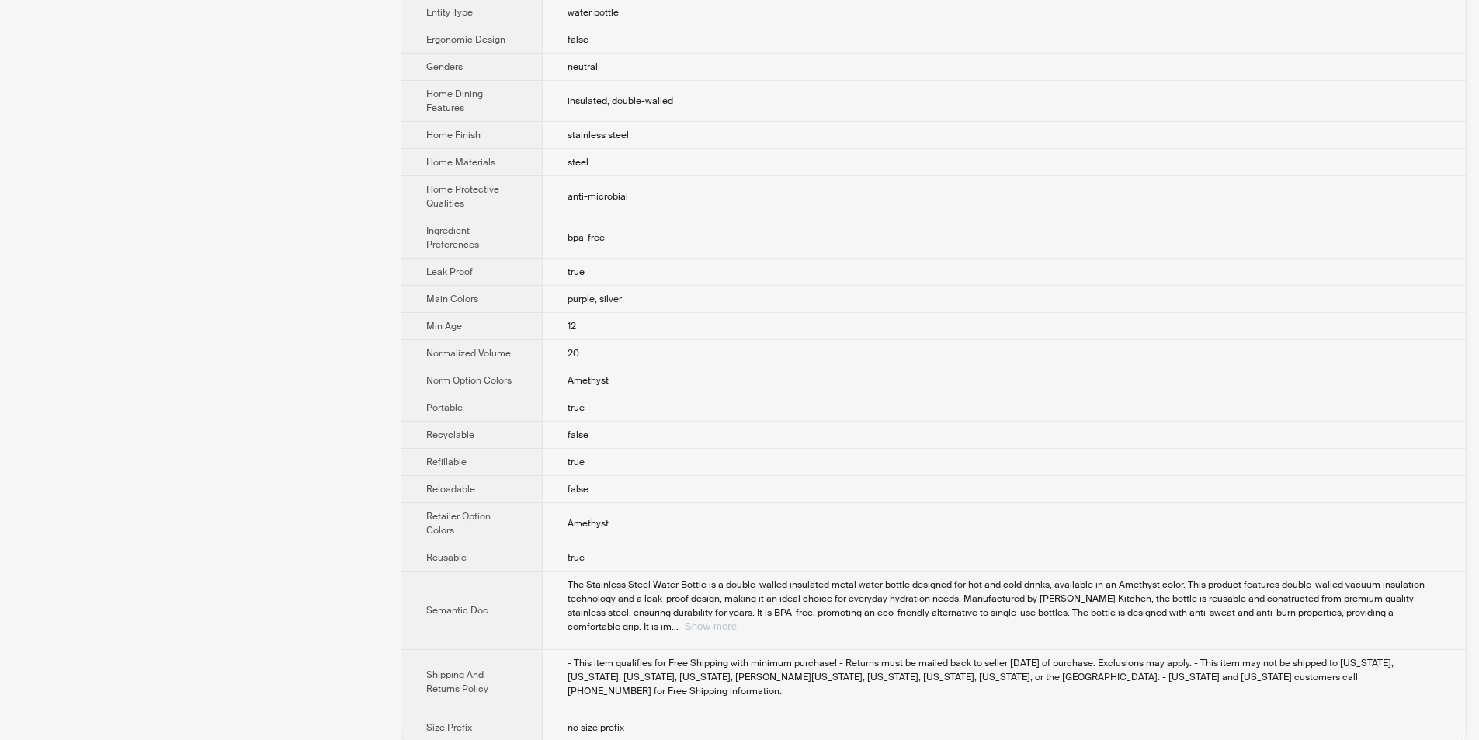
click at [737, 625] on button "Show more" at bounding box center [711, 626] width 52 height 12
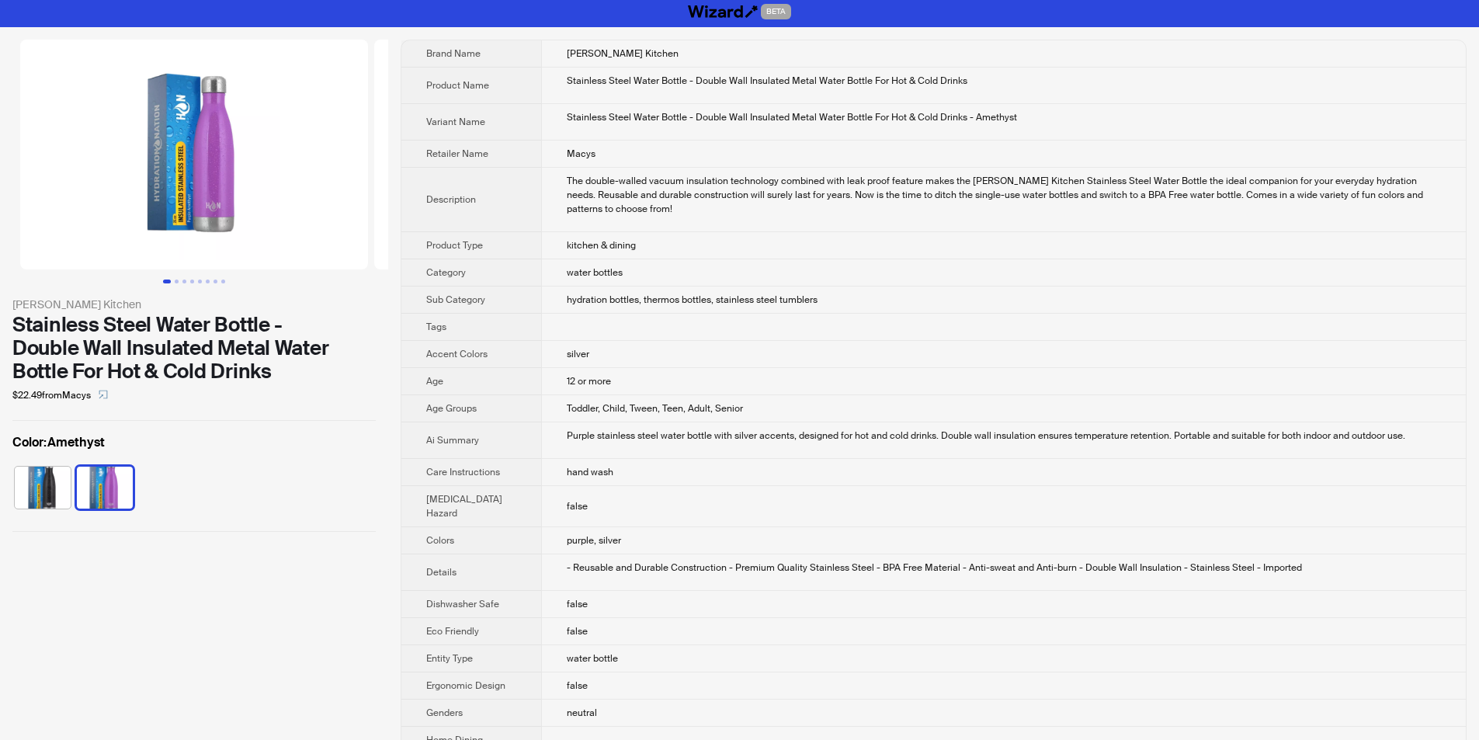
scroll to position [0, 0]
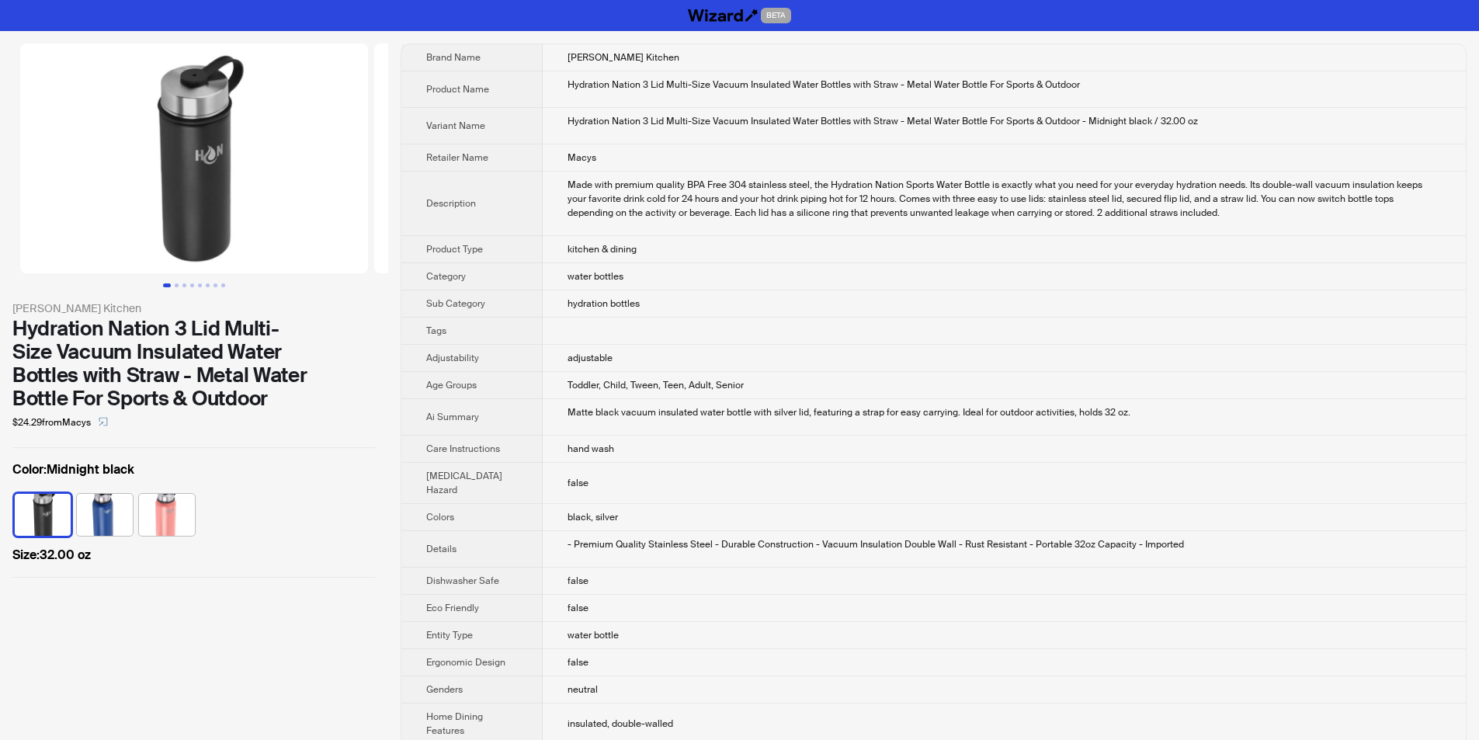
scroll to position [787, 0]
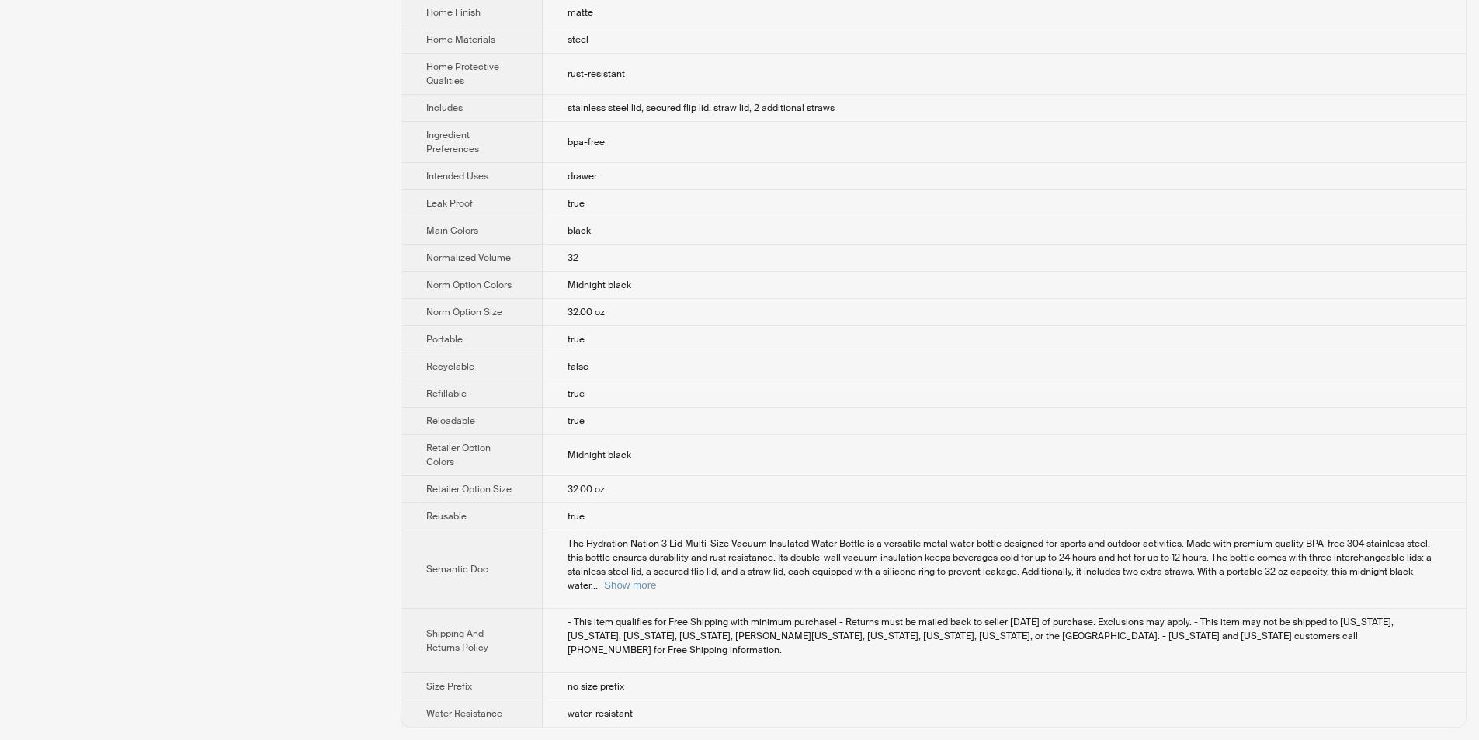
click at [1405, 574] on span "The Hydration Nation 3 Lid Multi-Size Vacuum Insulated Water Bottle is a versat…" at bounding box center [1000, 564] width 864 height 54
click at [1406, 576] on span "The Hydration Nation 3 Lid Multi-Size Vacuum Insulated Water Bottle is a versat…" at bounding box center [1000, 564] width 864 height 54
click at [656, 586] on button "Show more" at bounding box center [630, 585] width 52 height 12
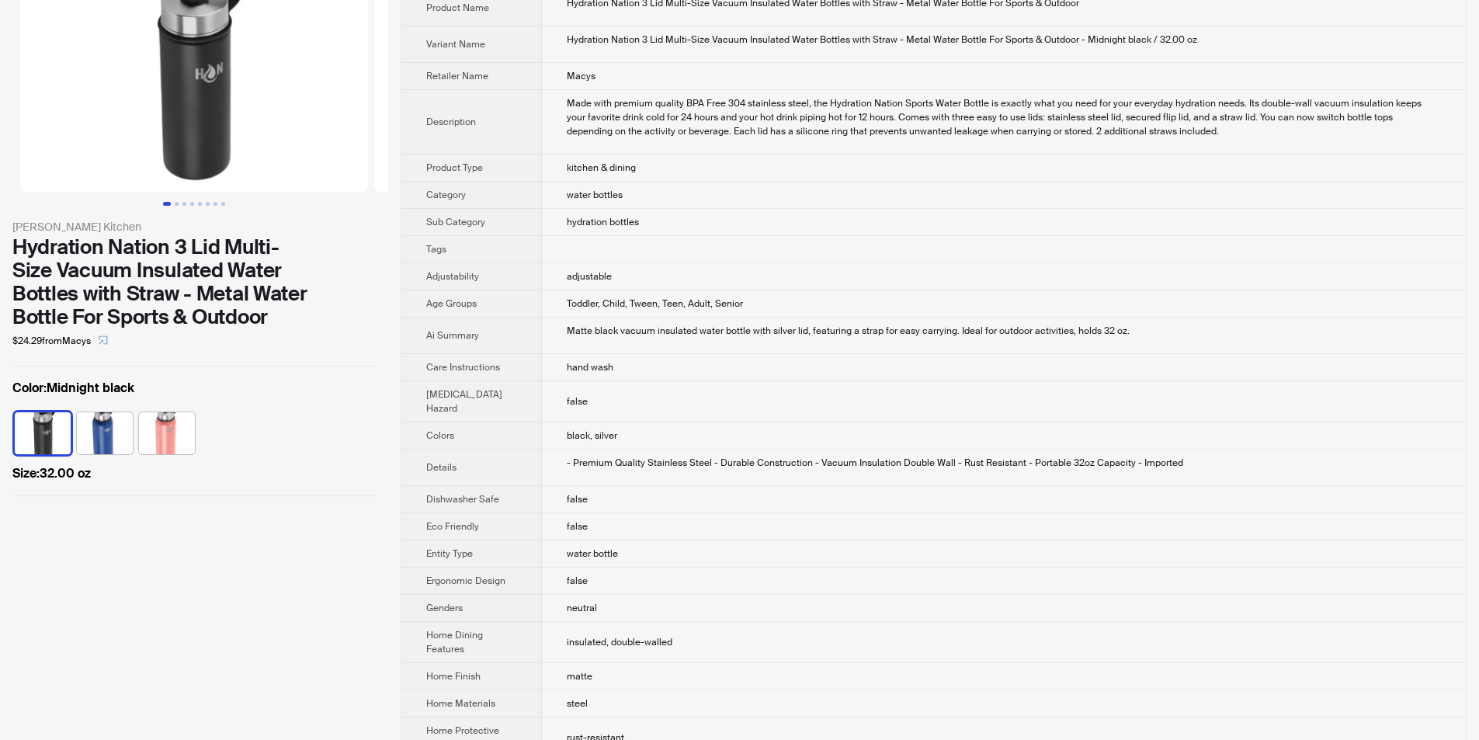
scroll to position [0, 0]
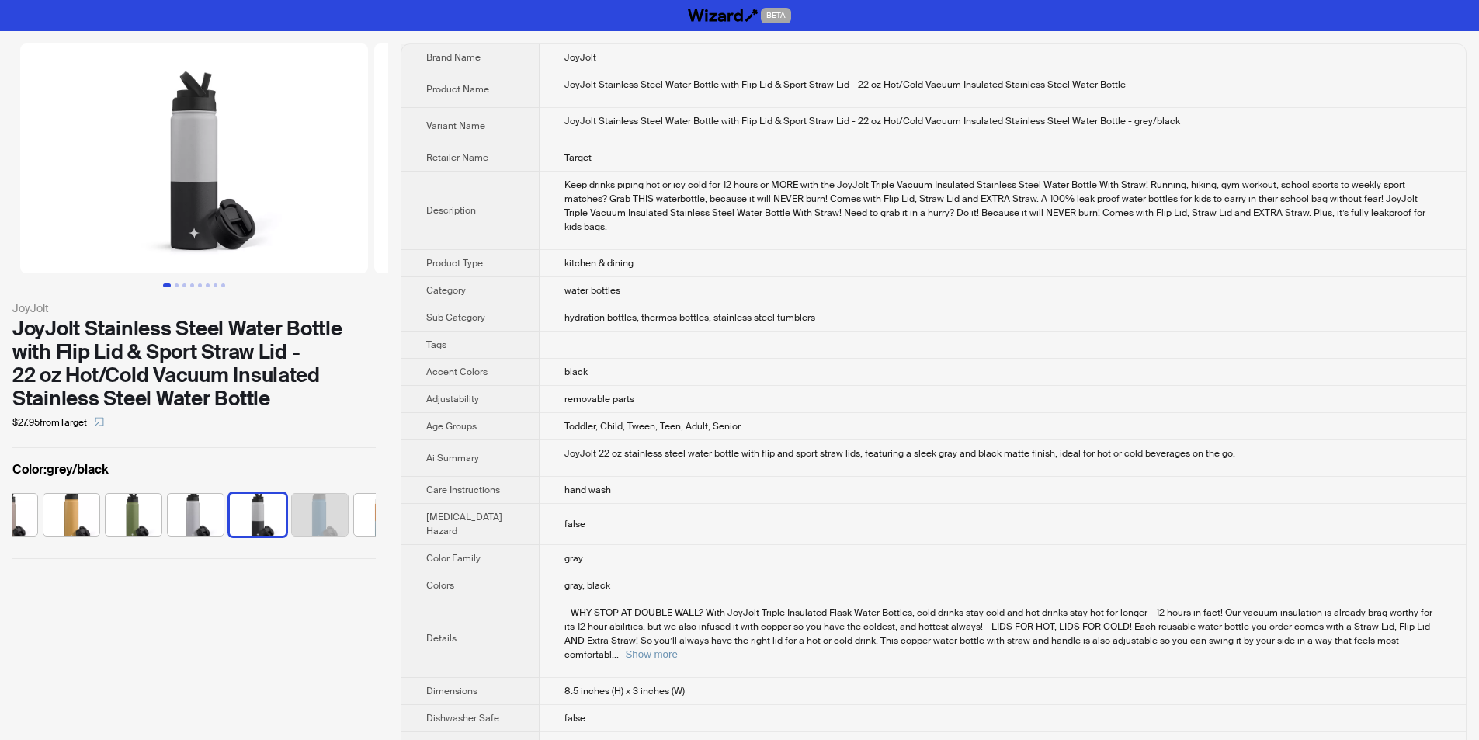
scroll to position [0, 350]
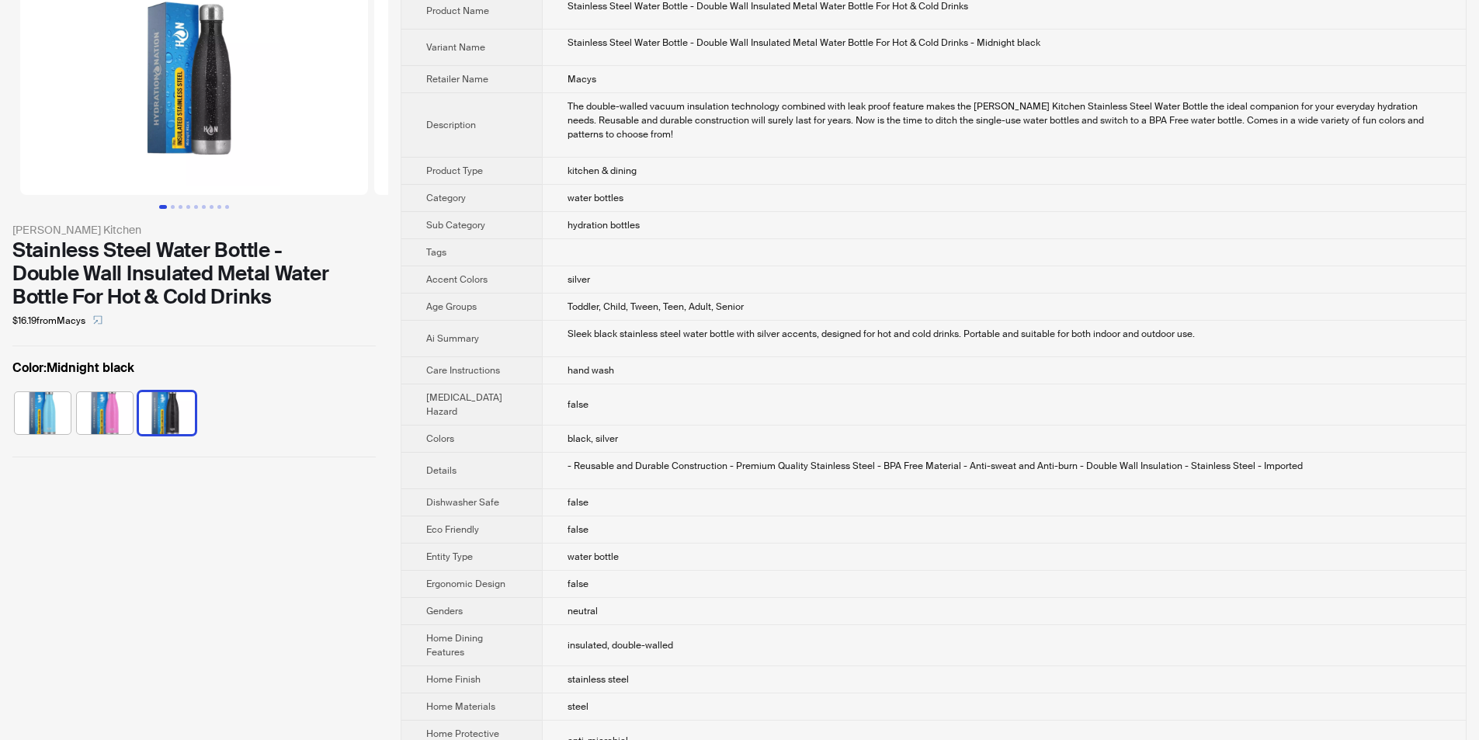
scroll to position [78, 0]
